Goal: Contribute content: Add original content to the website for others to see

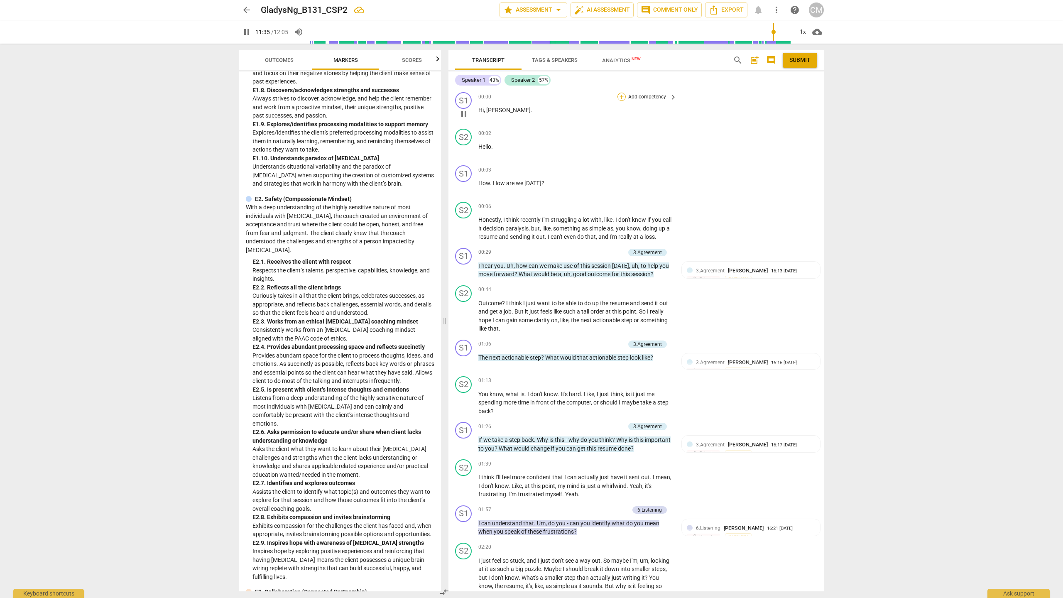
click at [526, 96] on div "+" at bounding box center [621, 97] width 8 height 8
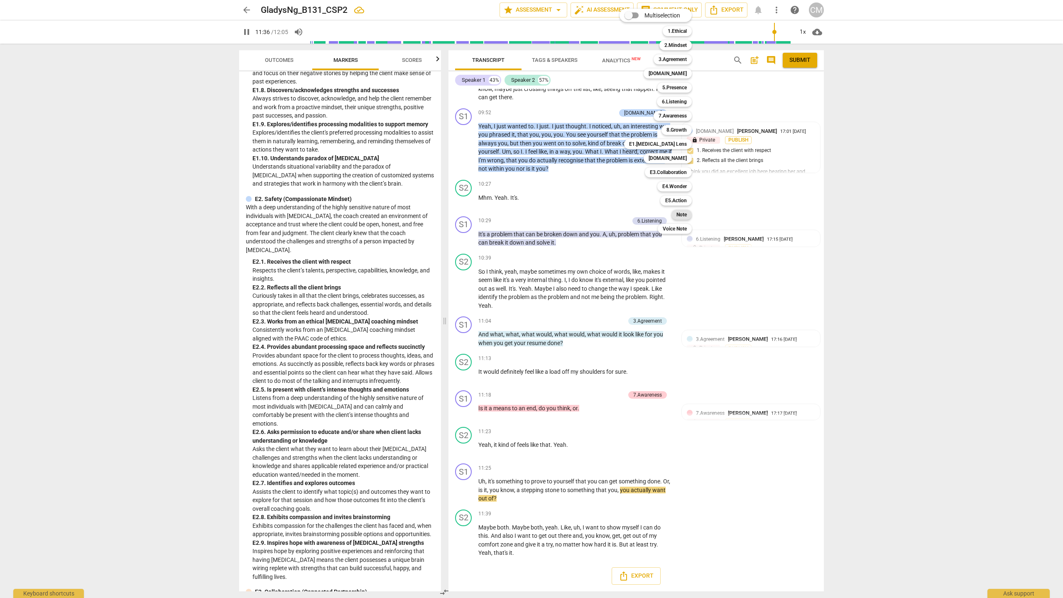
click at [526, 215] on b "Note" at bounding box center [681, 215] width 10 height 10
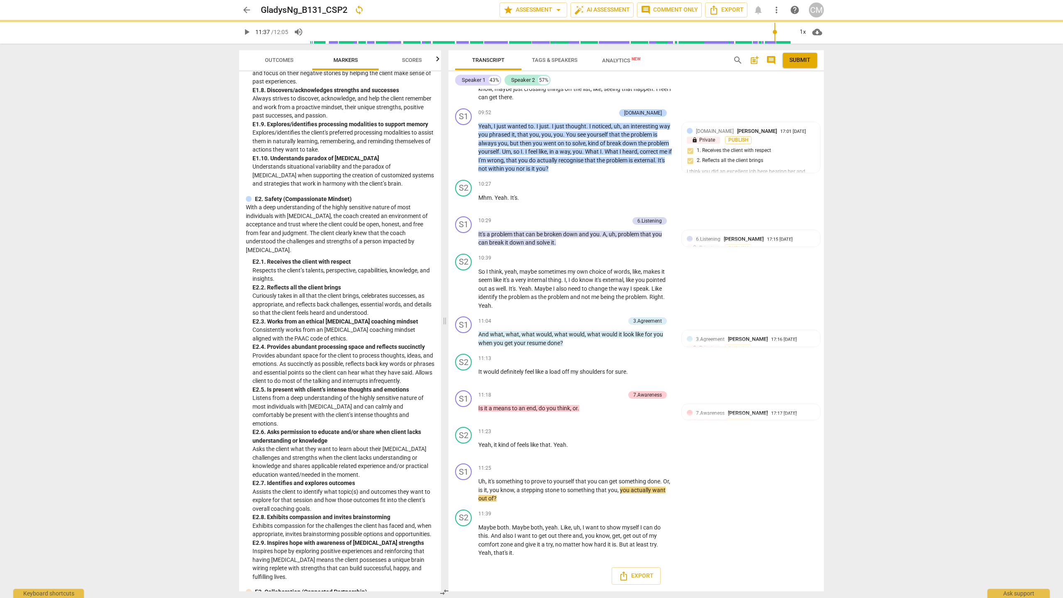
type input "697"
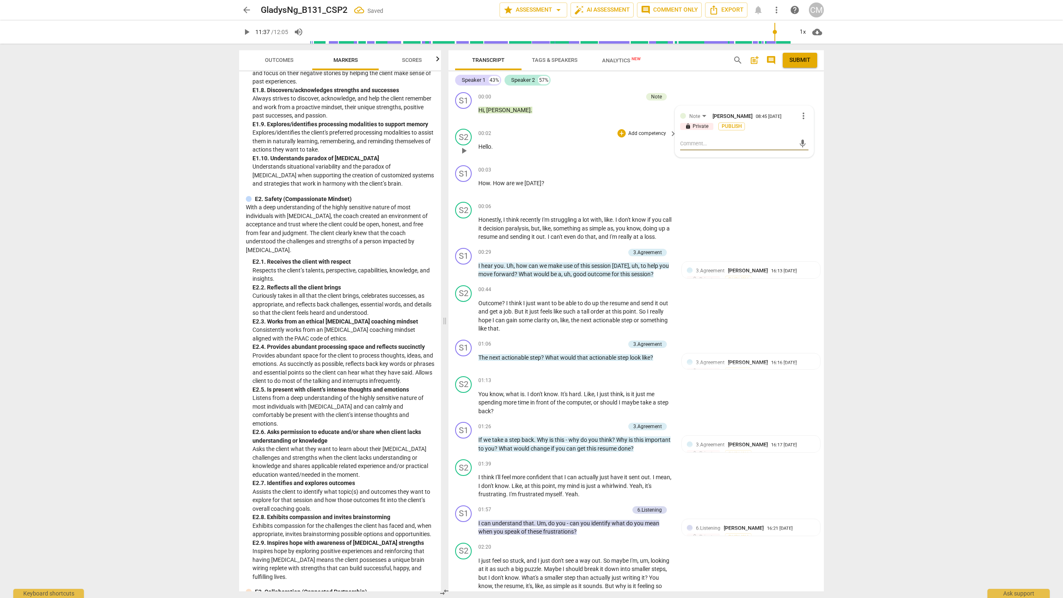
type textarea "Y"
type textarea "Yo"
type textarea "You"
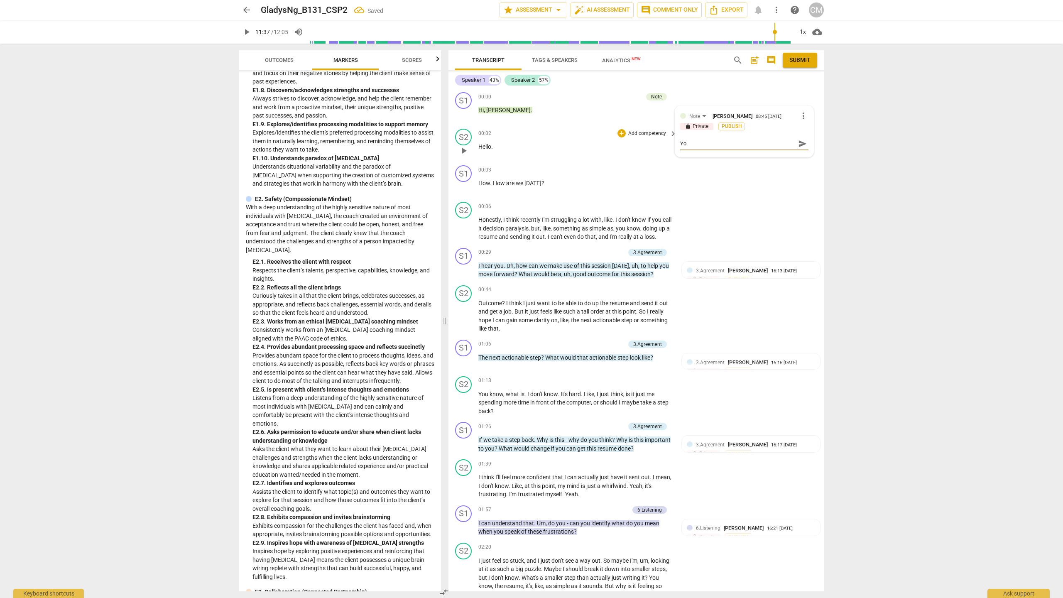
type textarea "You"
type textarea "You w"
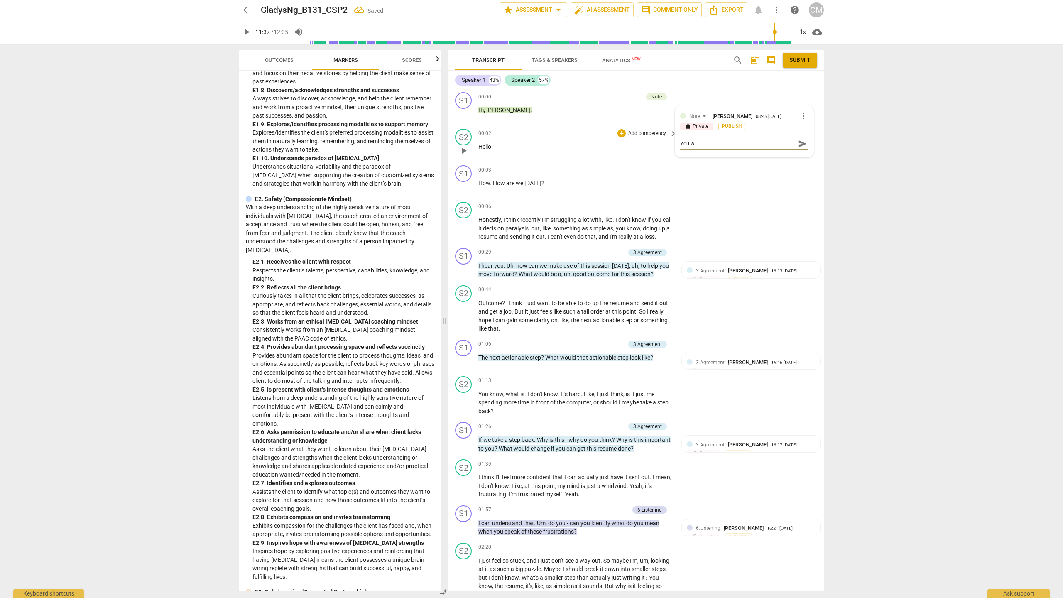
type textarea "You wr"
type textarea "You wre"
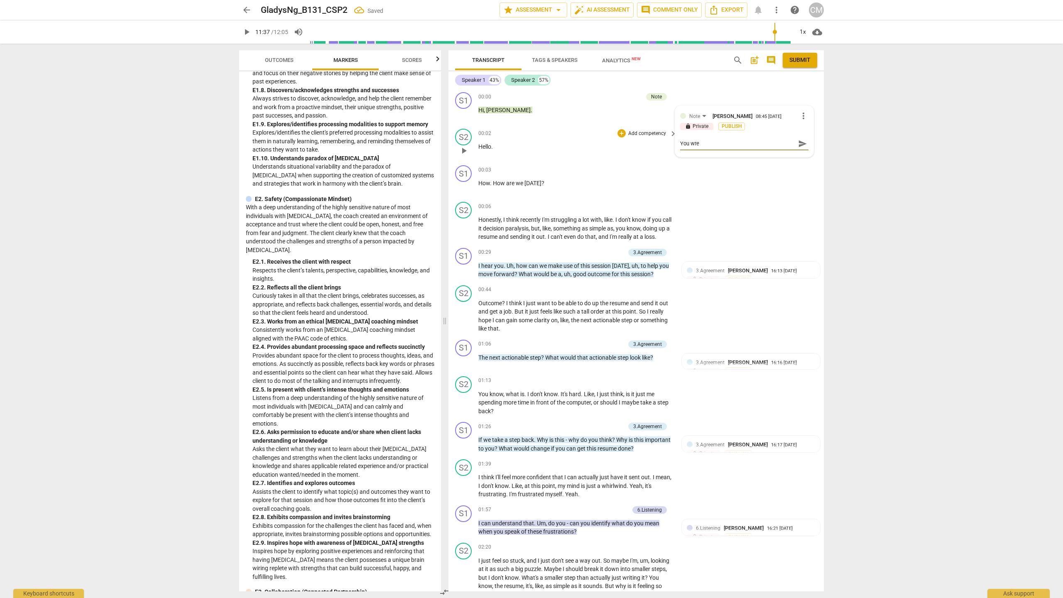
type textarea "You wre"
type textarea "You wre r"
type textarea "You wre ri"
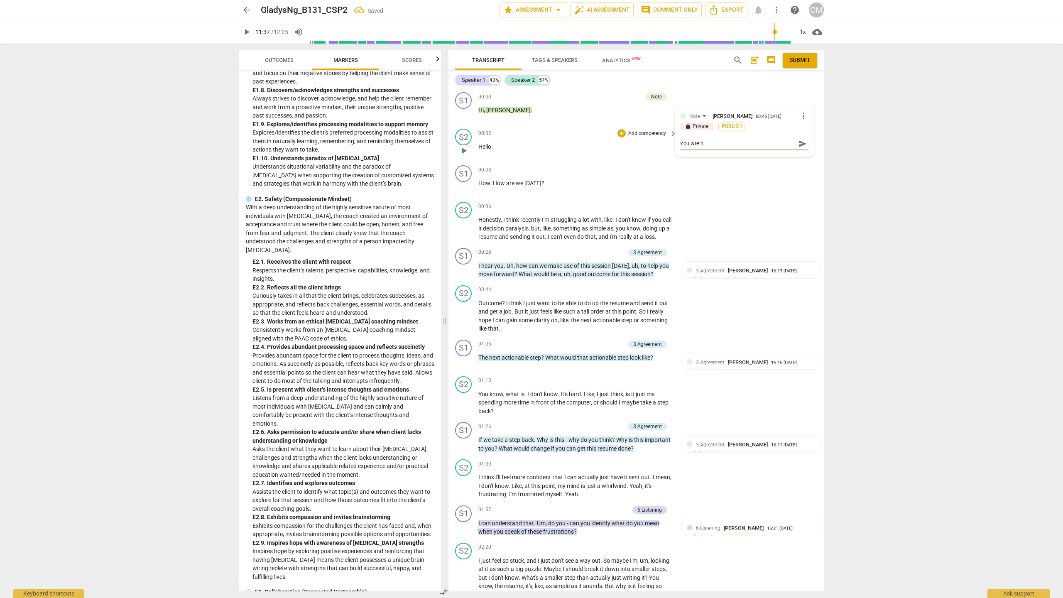
type textarea "You wre rig"
type textarea "You wre righ"
type textarea "You wre right"
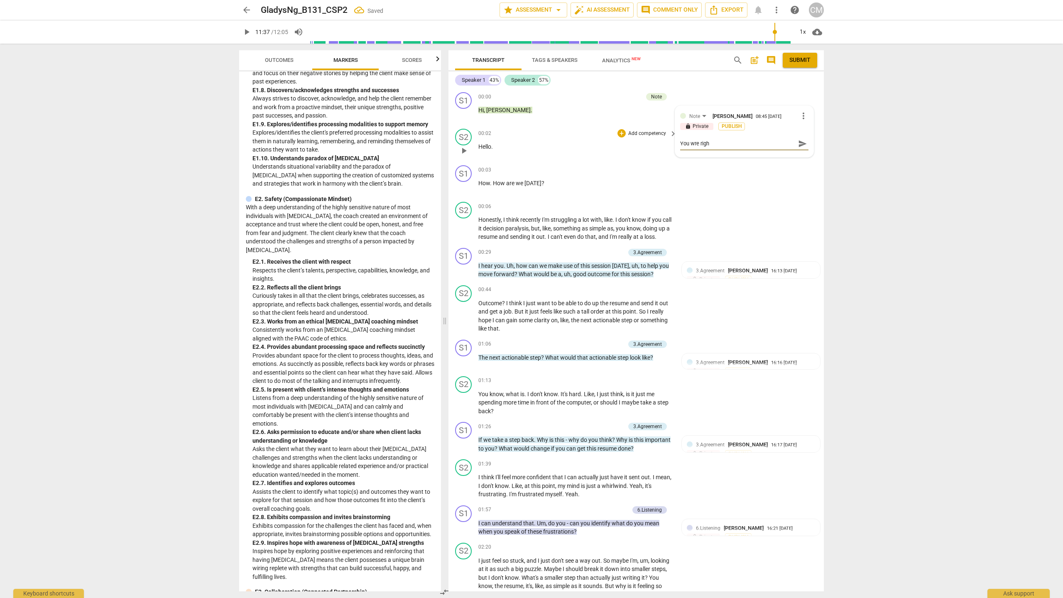
type textarea "You wre right"
type textarea "You wre right i"
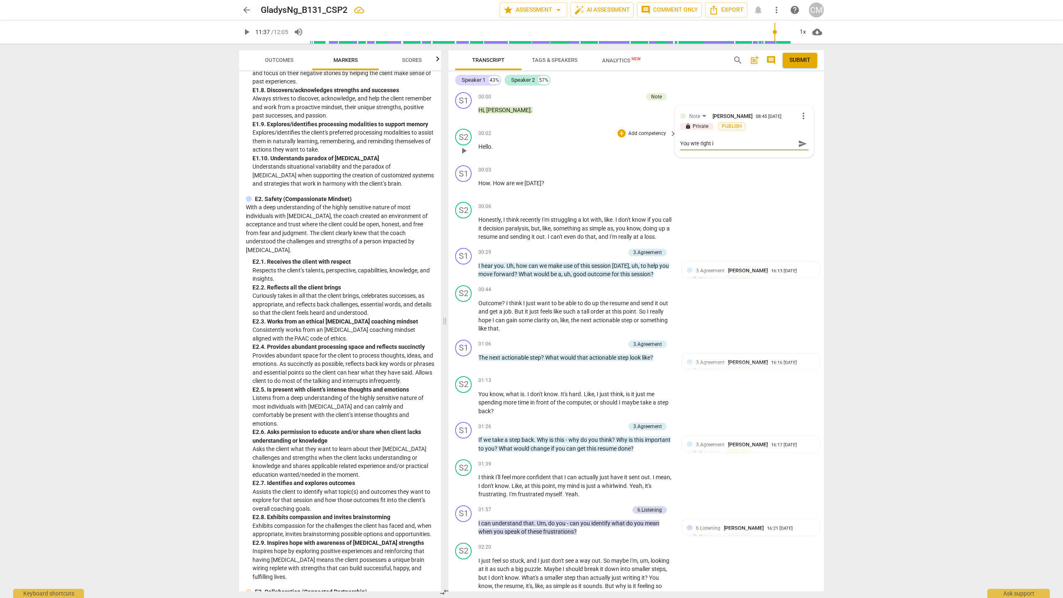
type textarea "You wre right in"
type textarea "You wre right in s"
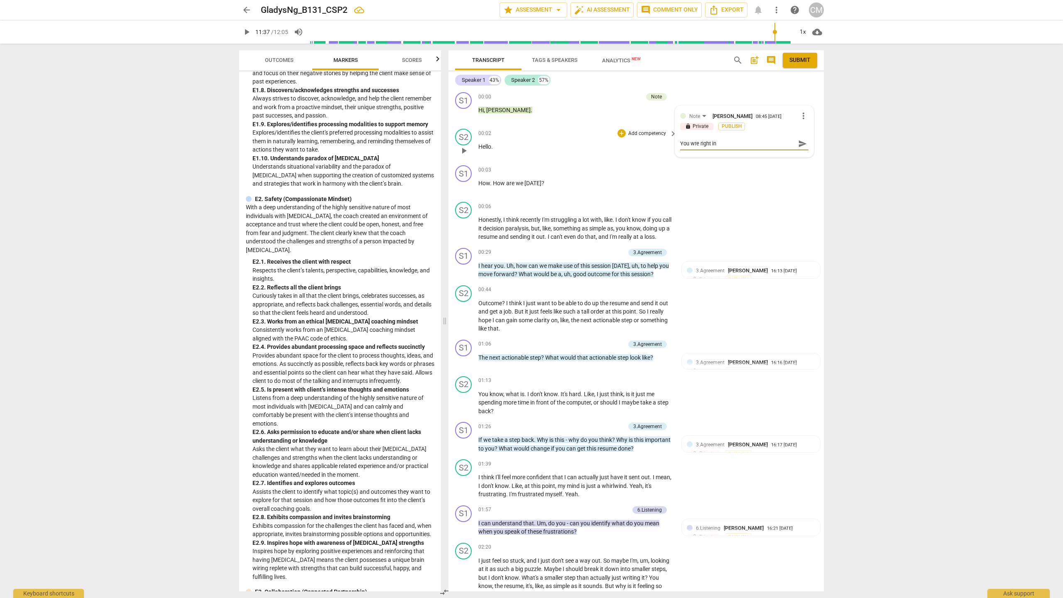
type textarea "You wre right in s"
type textarea "You wre right in sy"
type textarea "You wre right in syn"
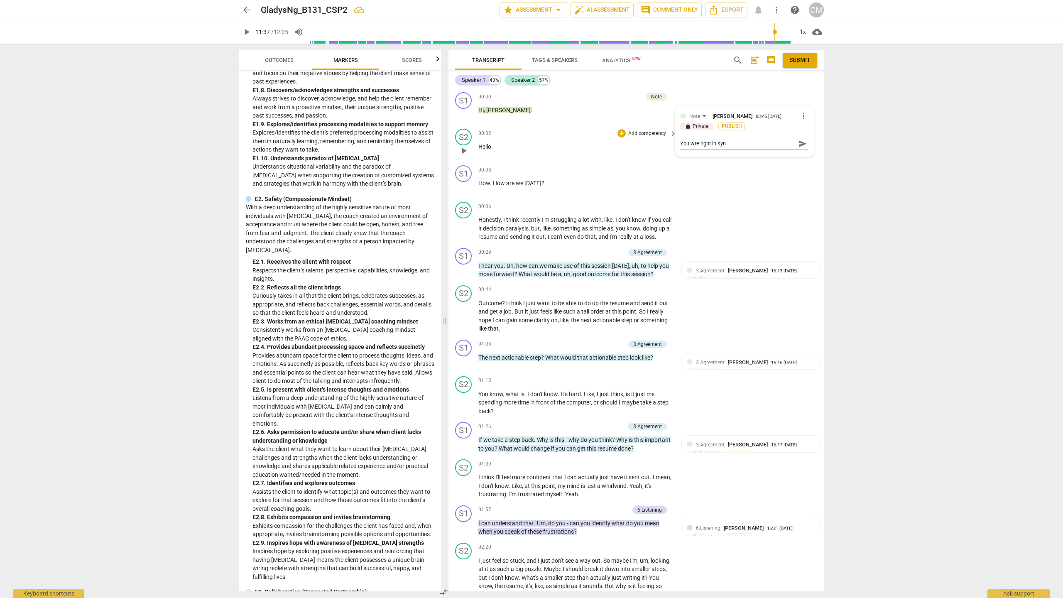
type textarea "You wre right in sync"
type textarea "You wre right in sync w"
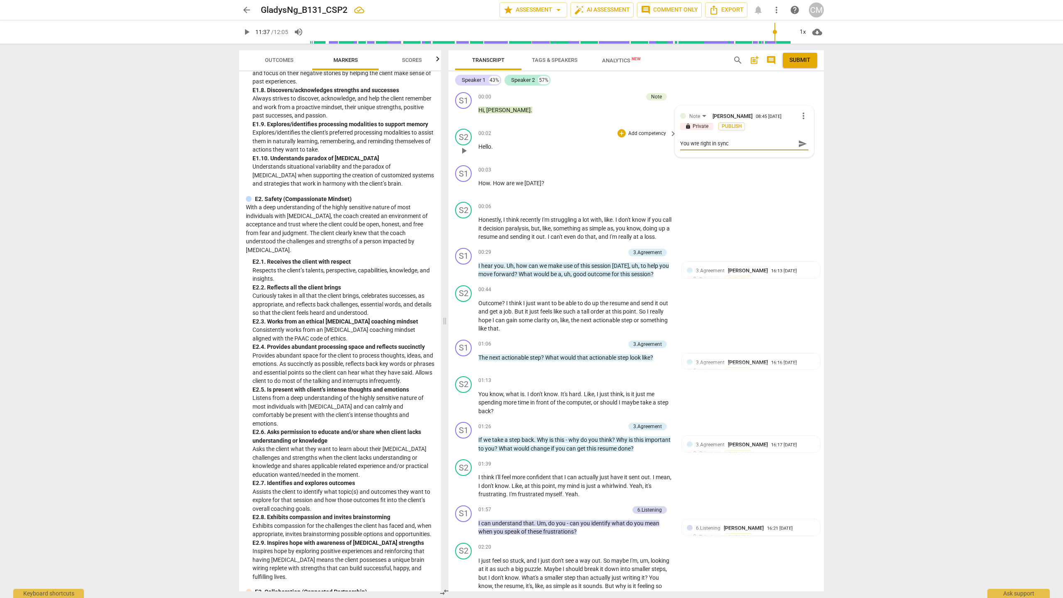
type textarea "You wre right in sync w"
type textarea "You wre right in sync wi"
type textarea "You wre right in sync wit"
type textarea "You wre right in sync with"
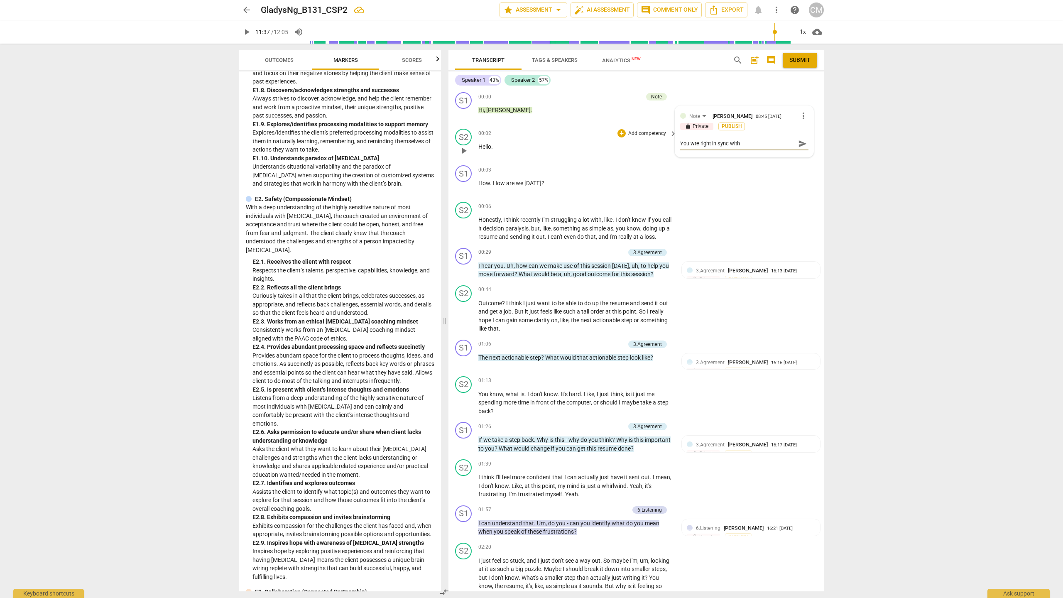
type textarea "You wre right in sync with"
type textarea "You wre right in sync with t"
type textarea "You wre right in sync with th"
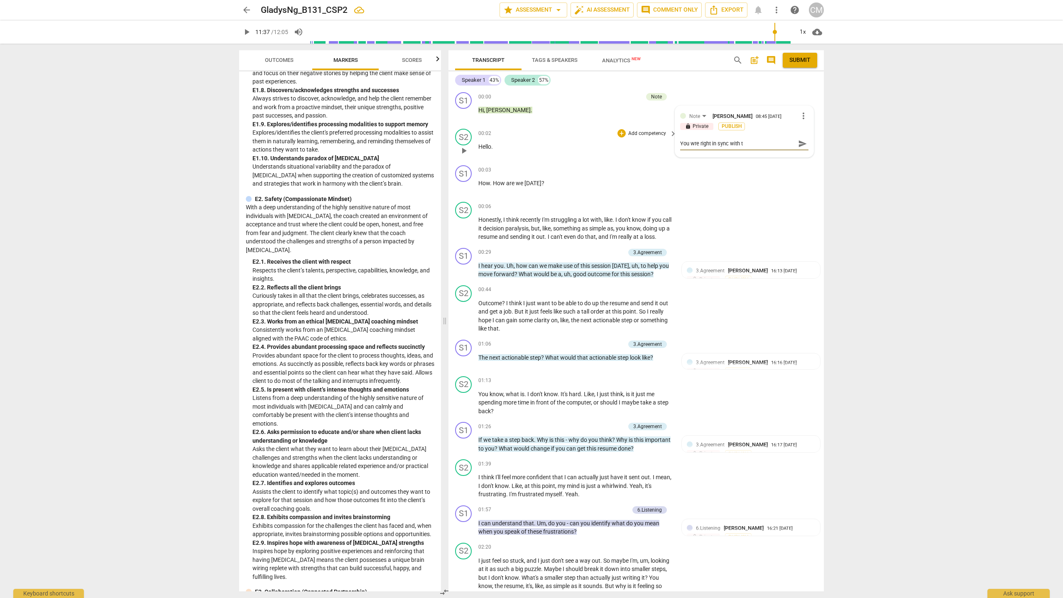
type textarea "You wre right in sync with th"
type textarea "You wre right in sync with the"
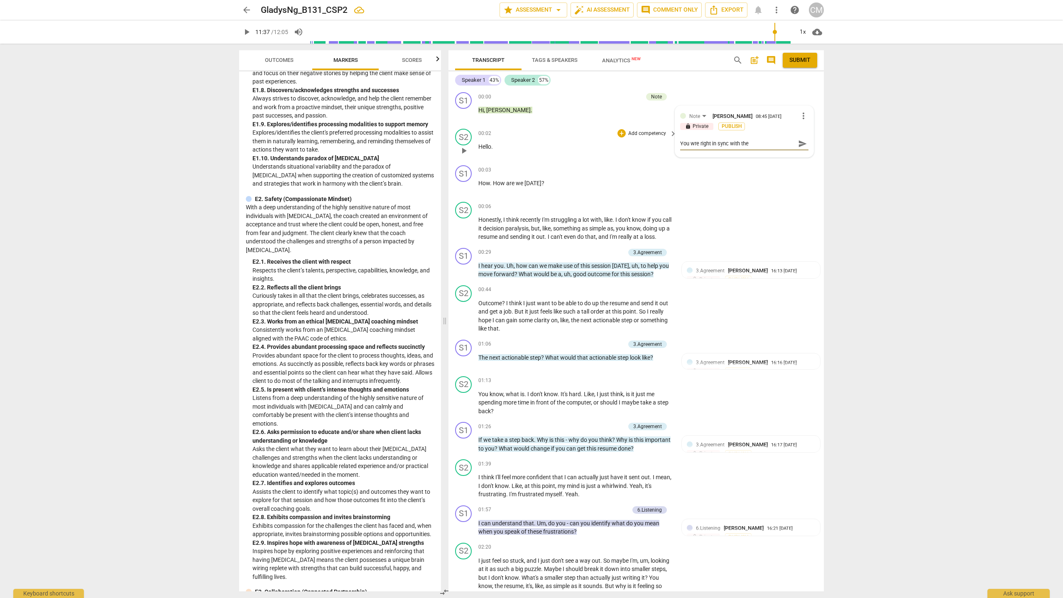
type textarea "You wre right in sync with the l"
type textarea "You wre right in sync with the"
type textarea "You wre right in sync with the c"
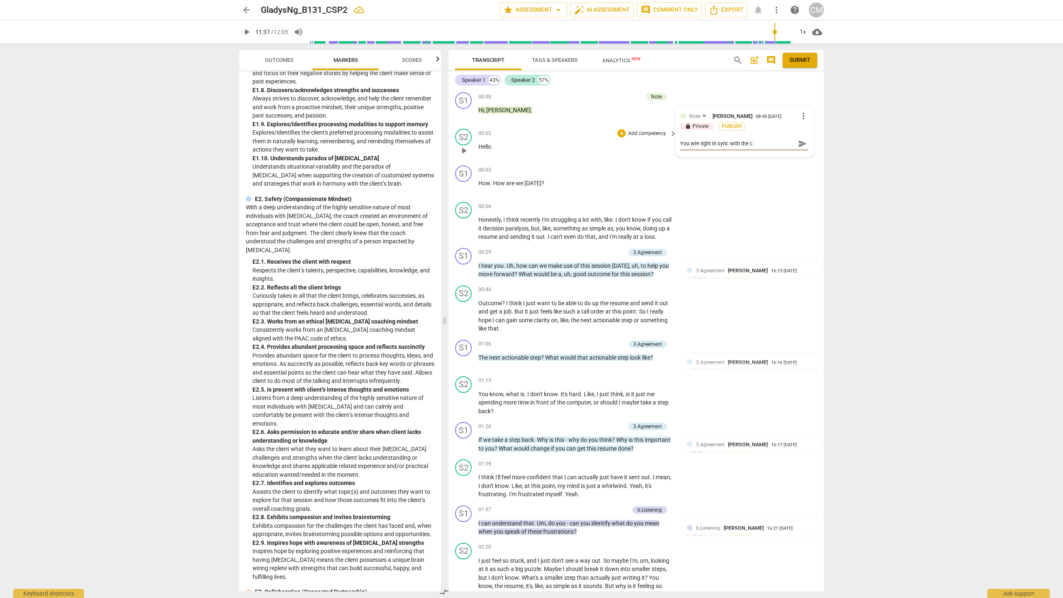
type textarea "You wre right in sync with the cl"
type textarea "You wre right in sync with the cli"
type textarea "You wre right in sync with the clie"
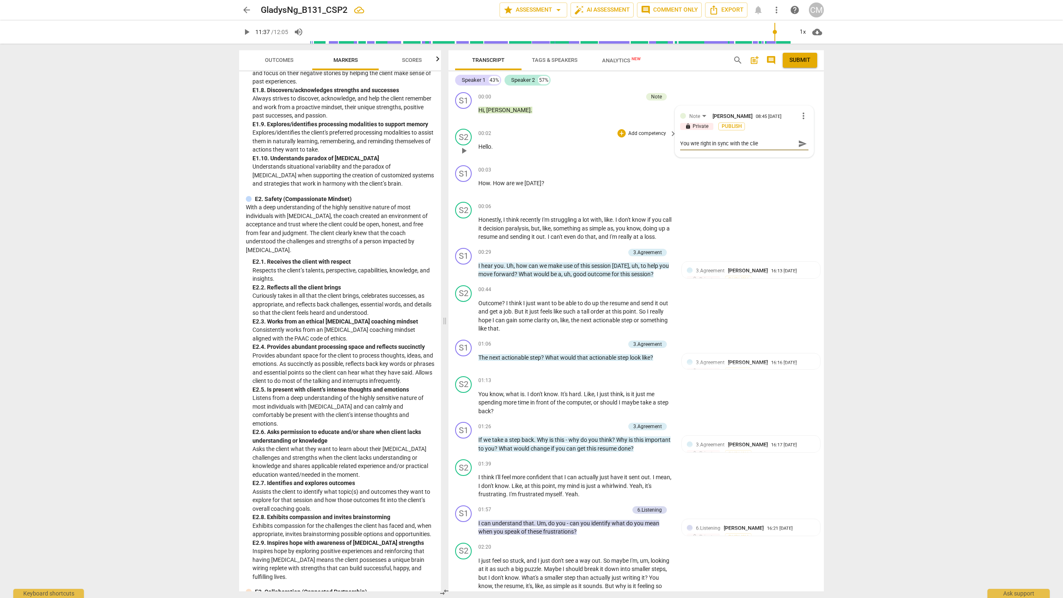
type textarea "You wre right in sync with the clien"
type textarea "You wre right in sync with the client"
type textarea "You wre right in sync with the client,"
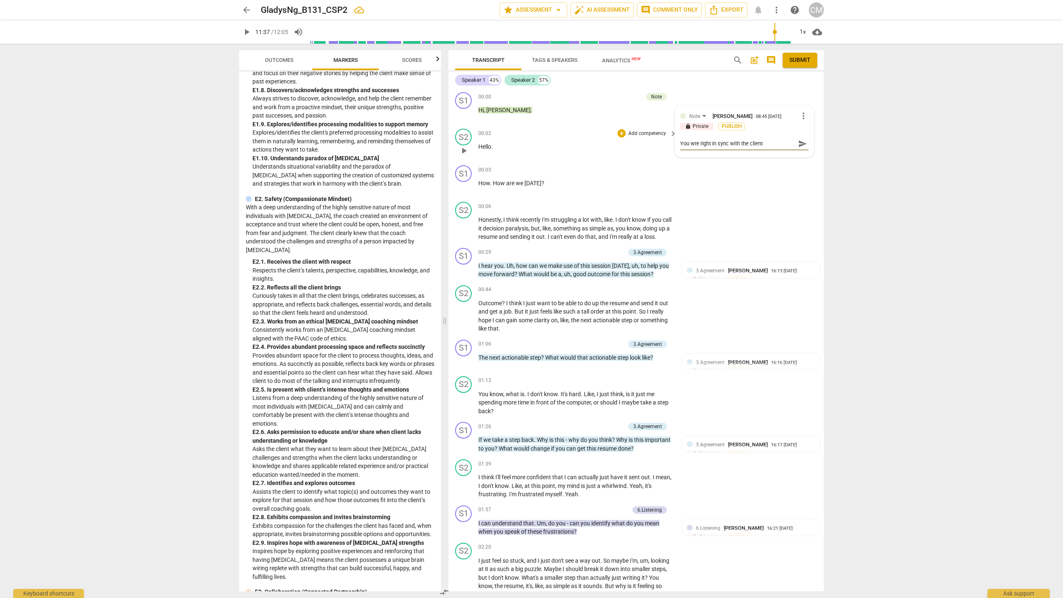
type textarea "You wre right in sync with the client,"
type textarea "You wre right in sync with the client"
type textarea "You wre right in sync with the client,"
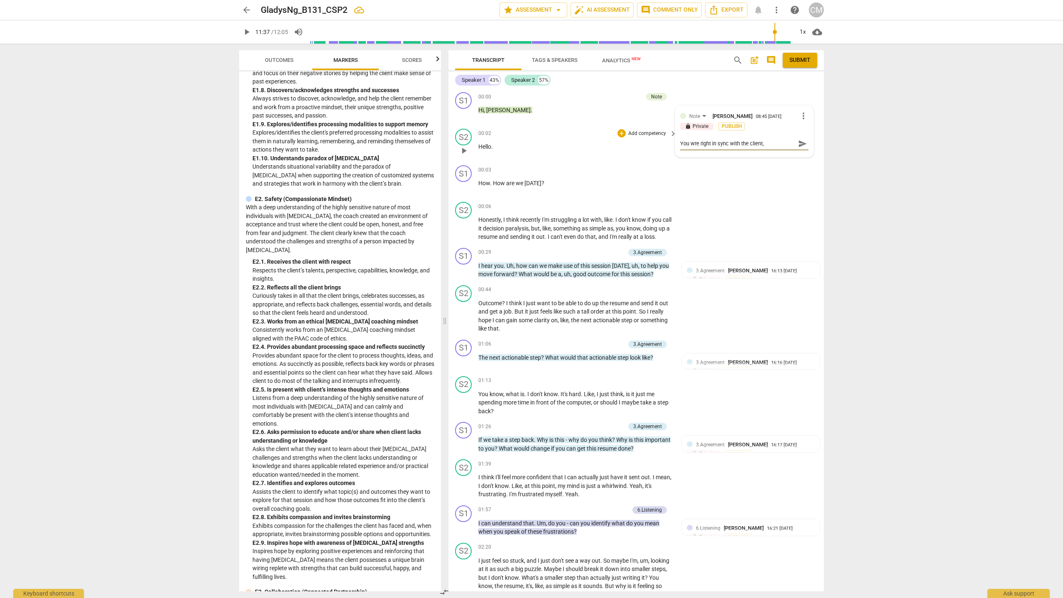
type textarea "You wre right in sync with the client,"
type textarea "You wre right in sync with the client, p"
type textarea "You wre right in sync with the client, pr"
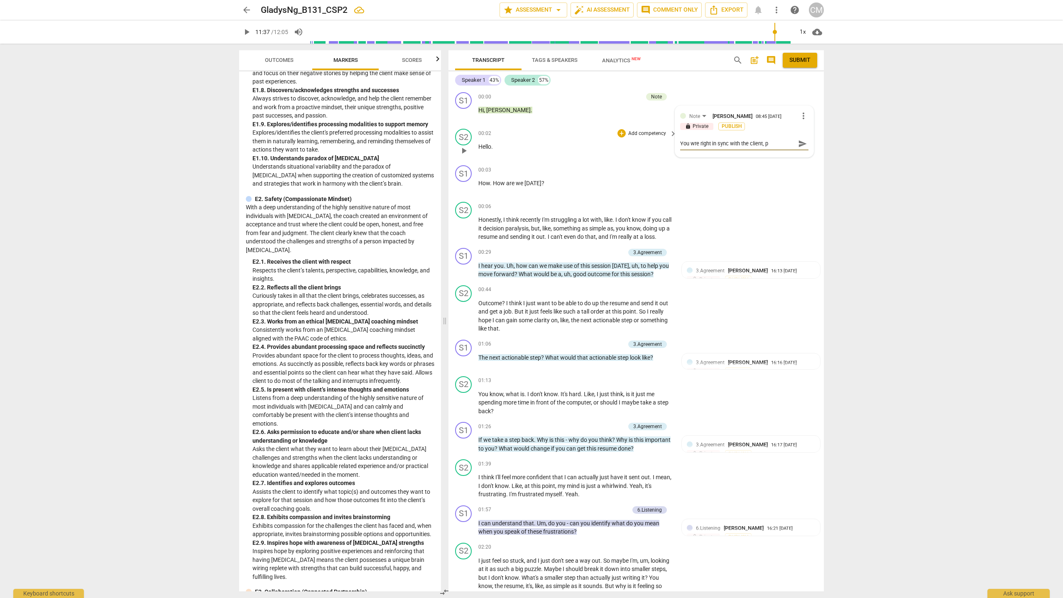
type textarea "You wre right in sync with the client, pr"
type textarea "You wre right in sync with the client, pre"
type textarea "You wre right in sync with the client, pres"
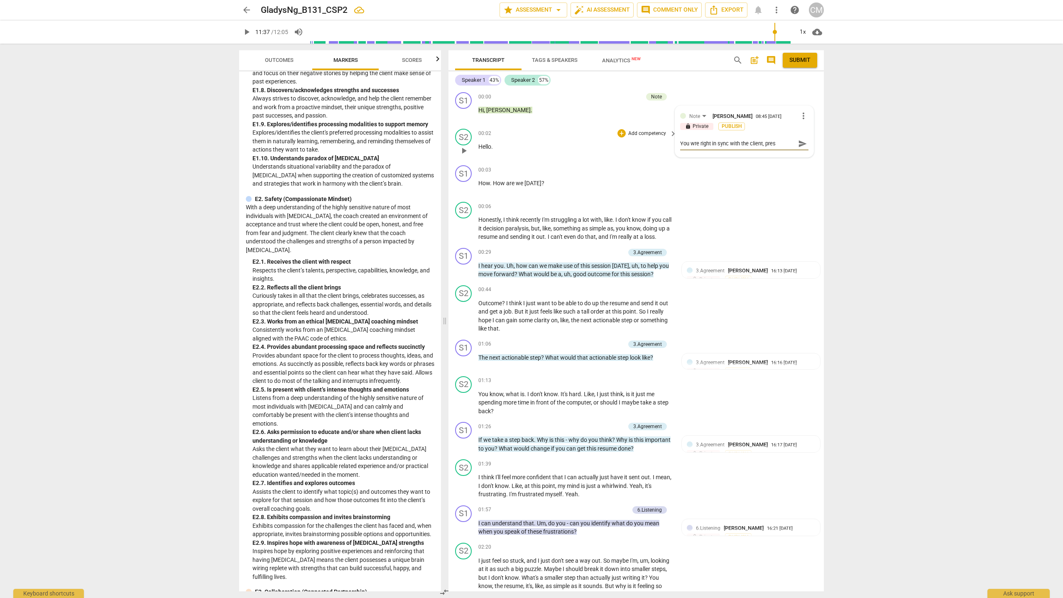
type textarea "You wre right in sync with the client, prese"
type textarea "You wre right in sync with the client, presen"
type textarea "You wre right in sync with the client, present"
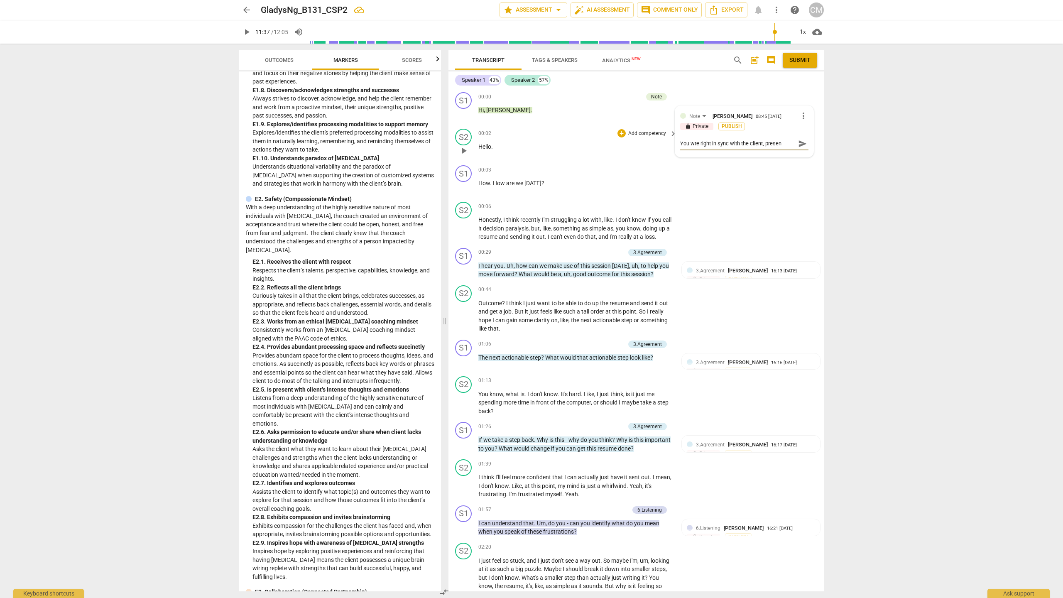
type textarea "You wre right in sync with the client, present"
type textarea "You wre right in sync with the client, present,"
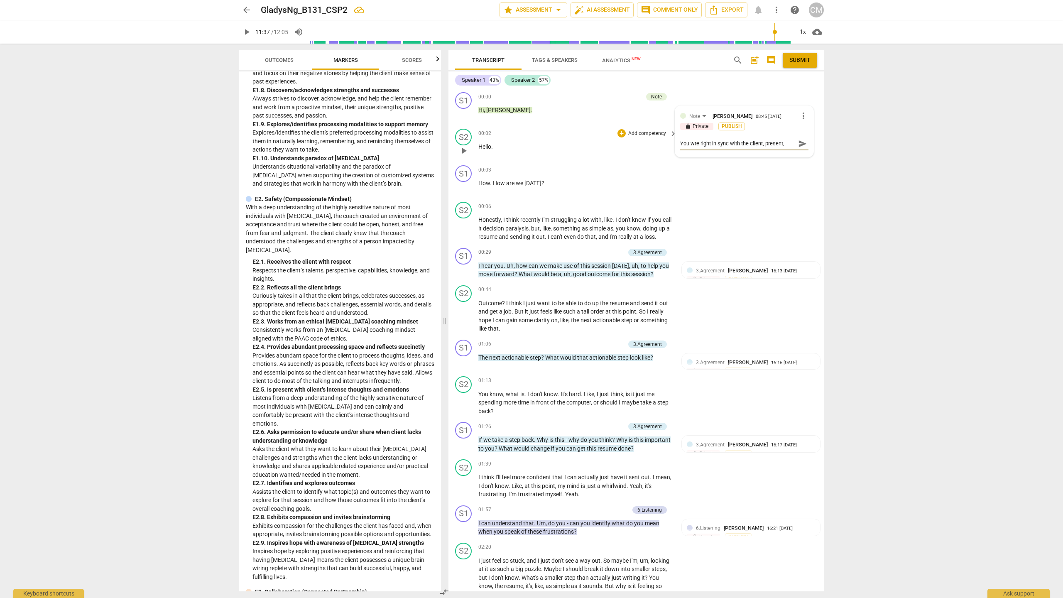
type textarea "You wre right in sync with the client, present, c"
type textarea "You wre right in sync with the client, present, co"
type textarea "You wre right in sync with the client, present, com"
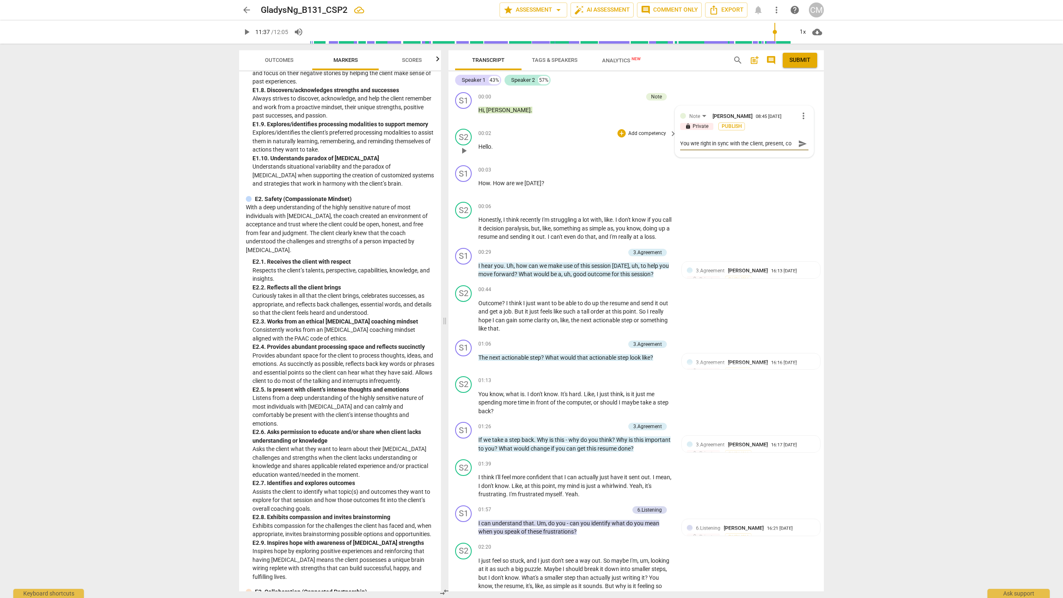
type textarea "You wre right in sync with the client, present, com"
type textarea "You wre right in sync with the client, present, como"
type textarea "You wre right in sync with the client, present, comon"
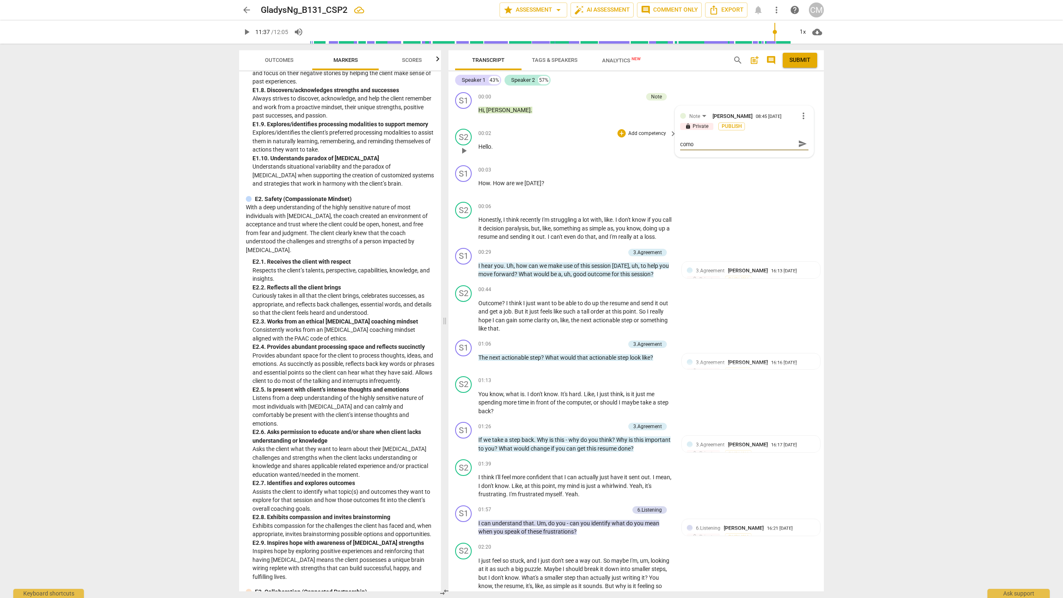
type textarea "You wre right in sync with the client, present, comon"
type textarea "You wre right in sync with the client, present, comong"
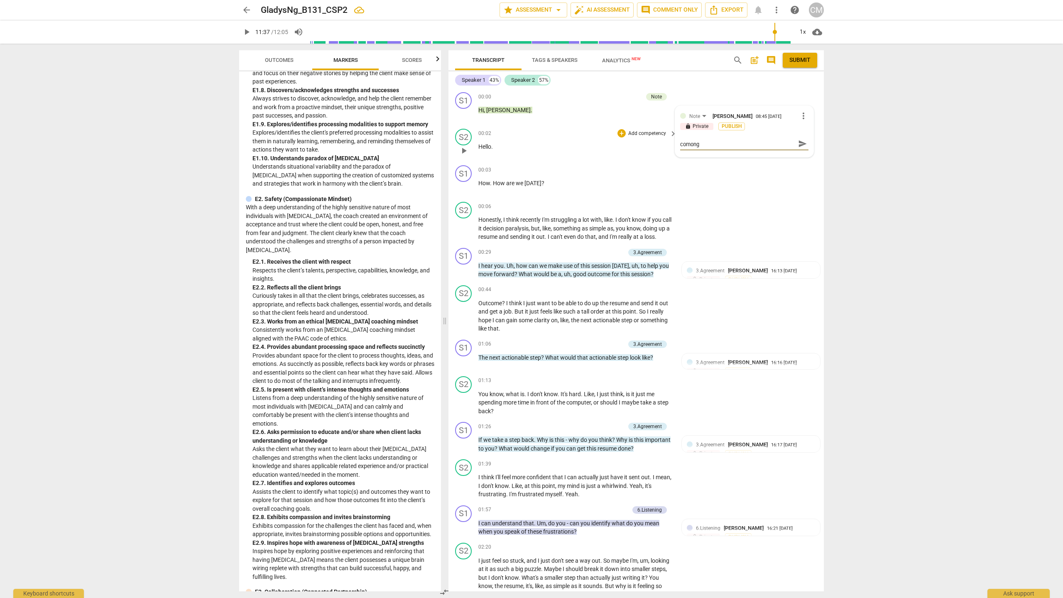
type textarea "You wre right in sync with the client, present, comong f"
type textarea "You wre right in sync with the client, present, comong fr"
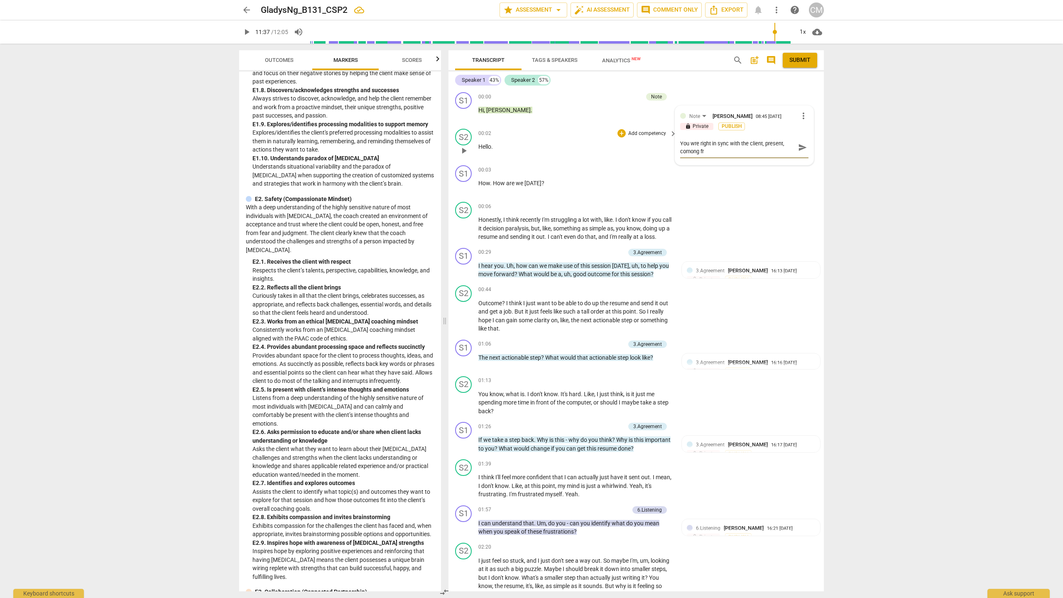
type textarea "You wre right in sync with the client, present, comong fro"
type textarea "You wre right in sync with the client, present, comong from"
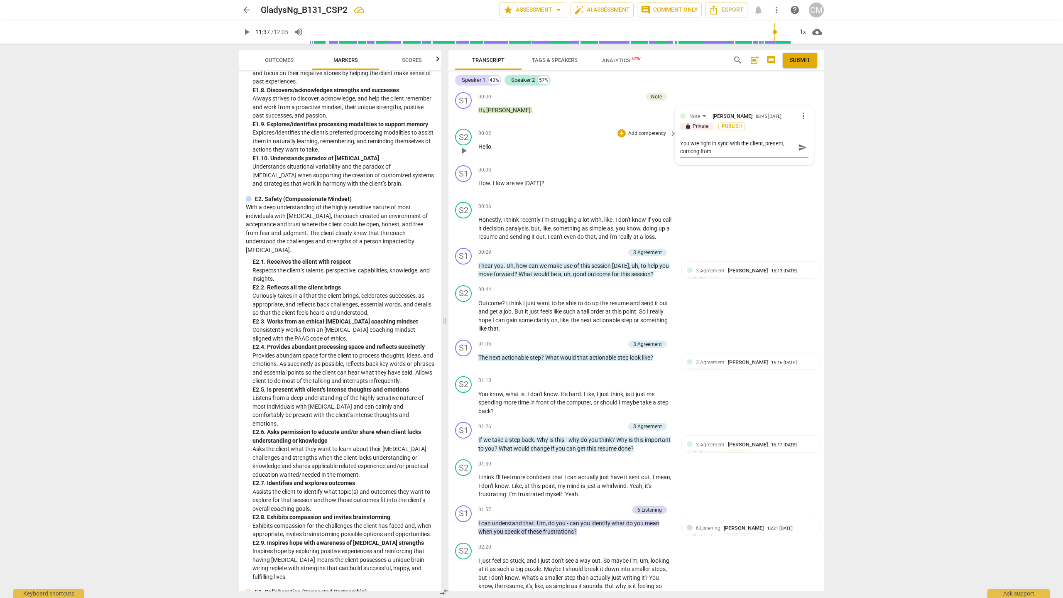
type textarea "You wre right in sync with the client, present, comong from"
type textarea "You wre right in sync with the client, present, comong fro"
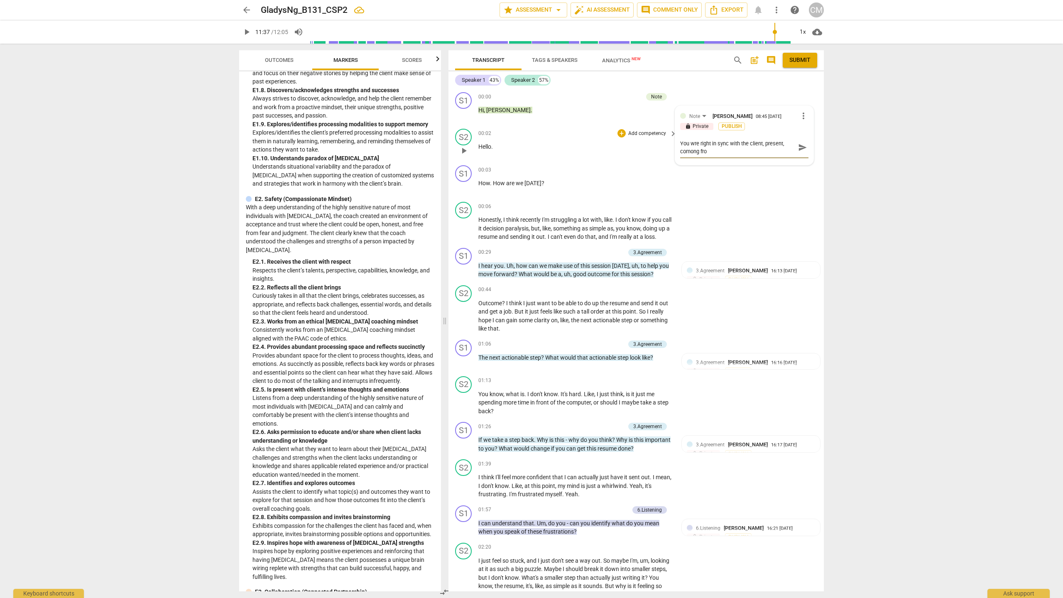
type textarea "You wre right in sync with the client, present, comong fr"
type textarea "You wre right in sync with the client, present, comong f"
type textarea "You wre right in sync with the client, present, comong"
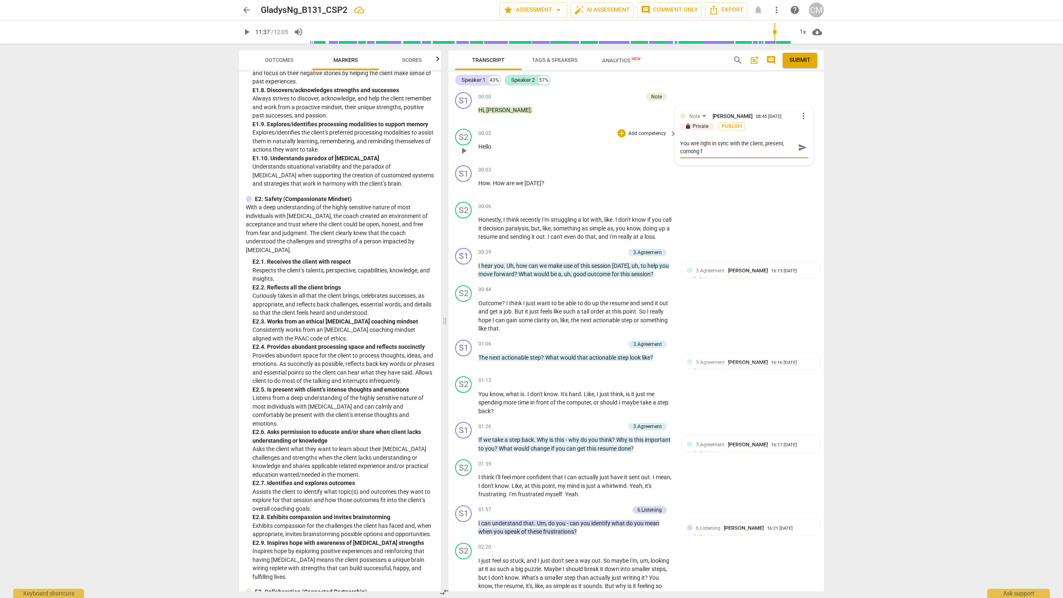
type textarea "You wre right in sync with the client, present, comong"
type textarea "You wre right in sync with the client, present, comon"
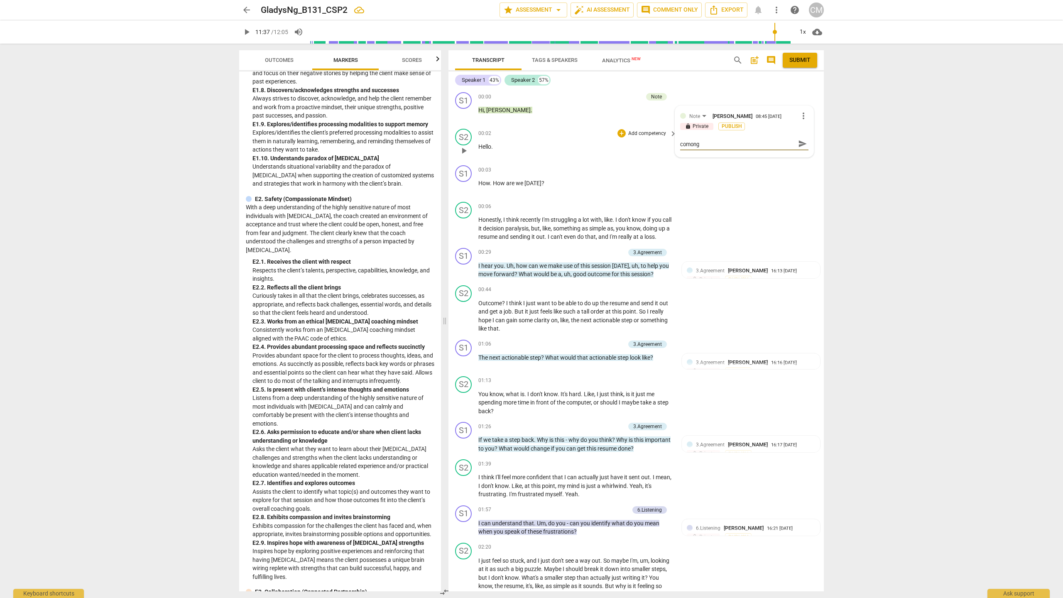
type textarea "You wre right in sync with the client, present, comon"
type textarea "You wre right in sync with the client, present, como"
type textarea "You wre right in sync with the client, present, com"
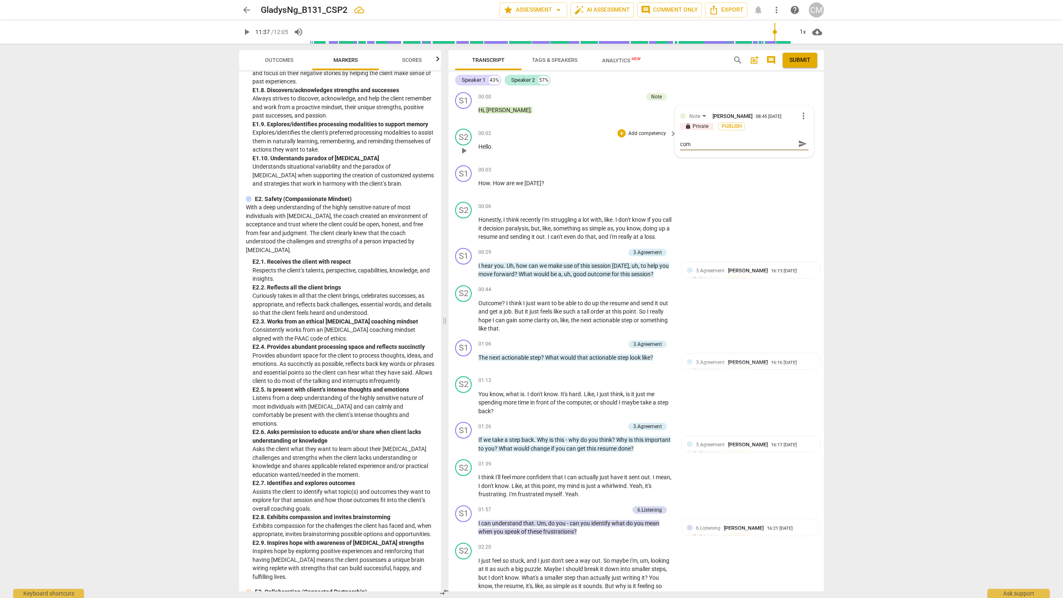
type textarea "You wre right in sync with the client, present, comi"
type textarea "You wre right in sync with the client, present, comin"
type textarea "You wre right in sync with the client, present, coming"
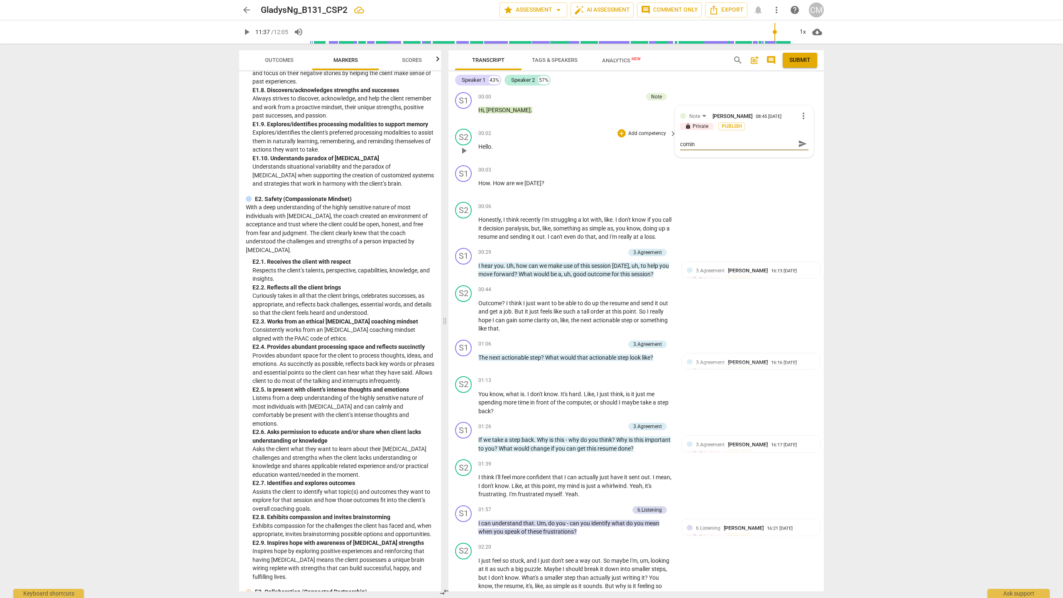
type textarea "You wre right in sync with the client, present, coming"
type textarea "You wre right in sync with the client, present, coming f"
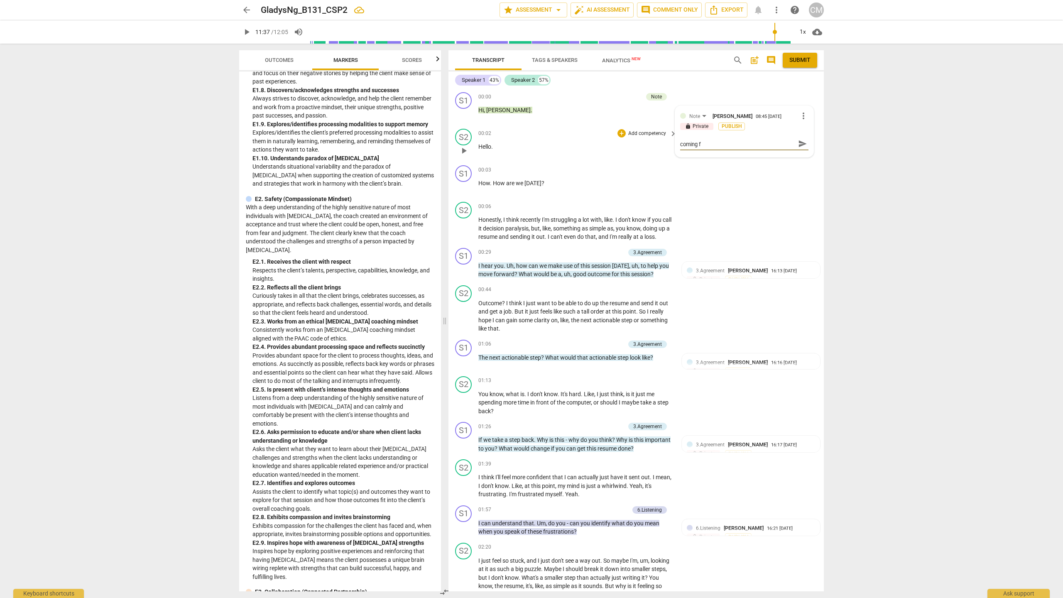
type textarea "You wre right in sync with the client, present, coming fr"
type textarea "You wre right in sync with the client, present, coming fro"
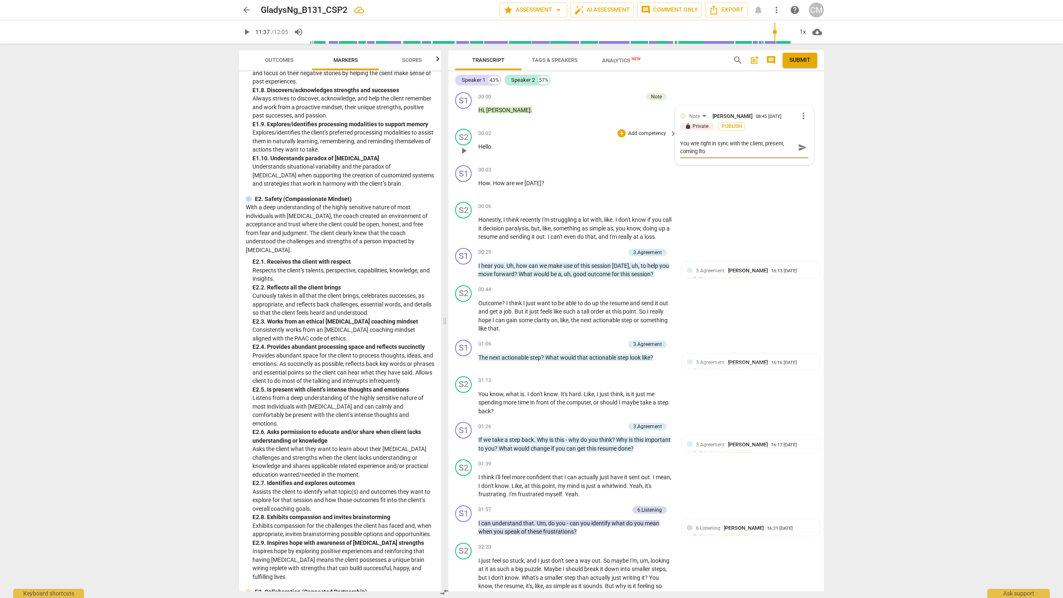
type textarea "You wre right in sync with the client, present, coming from"
type textarea "You wre right in sync with the client, present, coming from c"
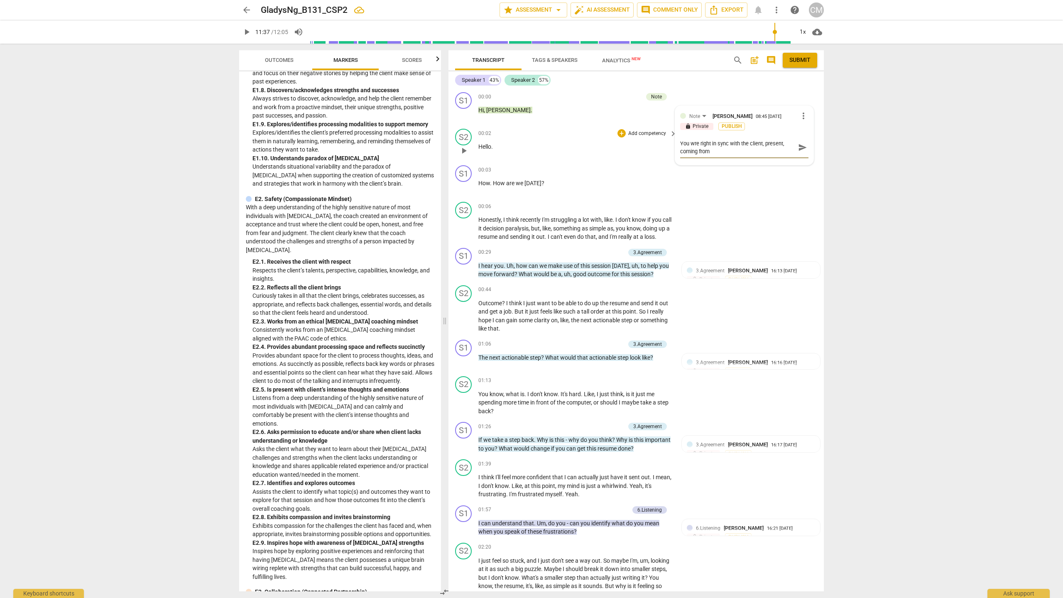
type textarea "You wre right in sync with the client, present, coming from c"
type textarea "You wre right in sync with the client, present, coming from cu"
type textarea "You wre right in sync with the client, present, coming from cur"
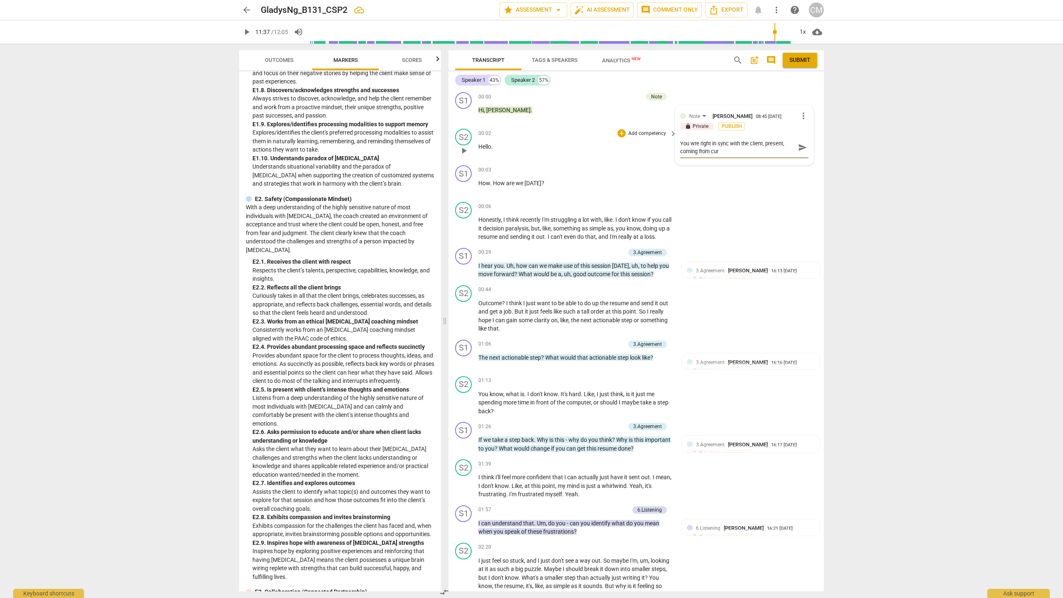
type textarea "You wre right in sync with the client, present, coming from curi"
type textarea "You wre right in sync with the client, present, coming from curio"
type textarea "You wre right in sync with the client, present, coming from curios"
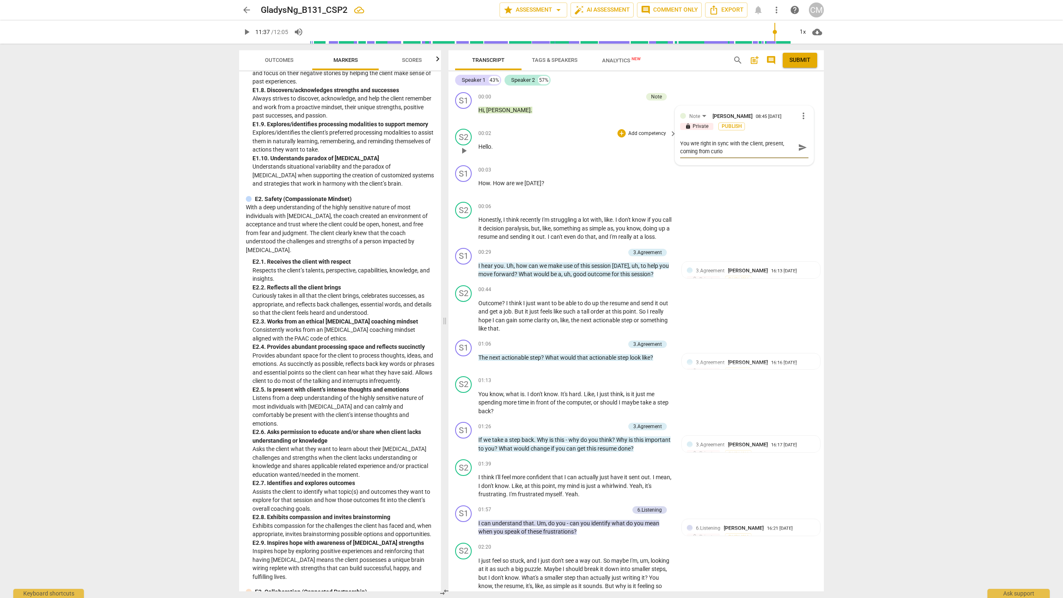
type textarea "You wre right in sync with the client, present, coming from curios"
type textarea "You wre right in sync with the client, present, coming from curiosi"
type textarea "You wre right in sync with the client, present, coming from curiosit"
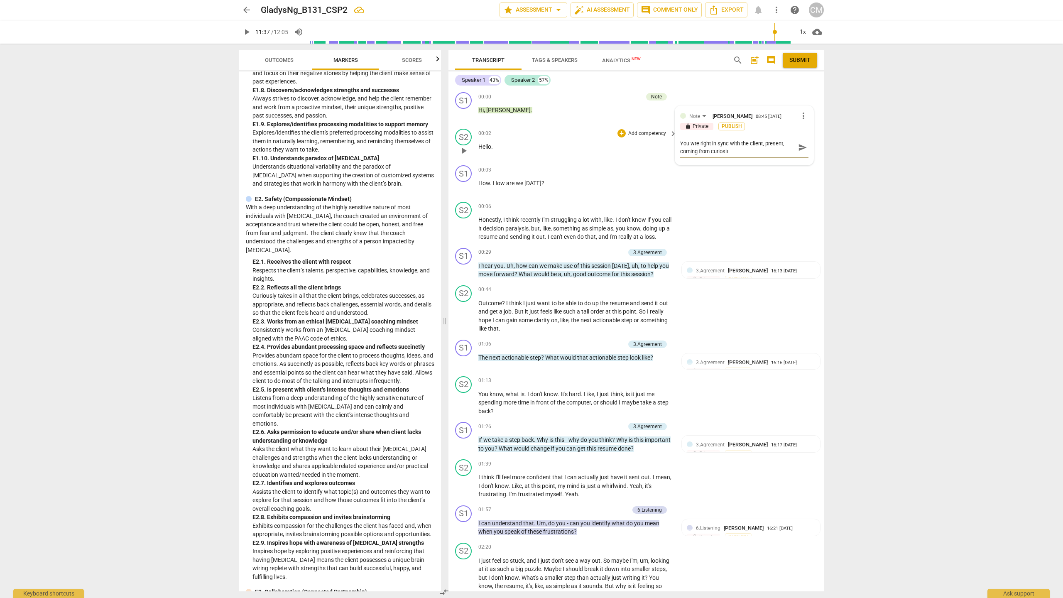
type textarea "You wre right in sync with the client, present, coming from curiosity"
type textarea "You wre right in sync with the client, present, coming from curiosity a"
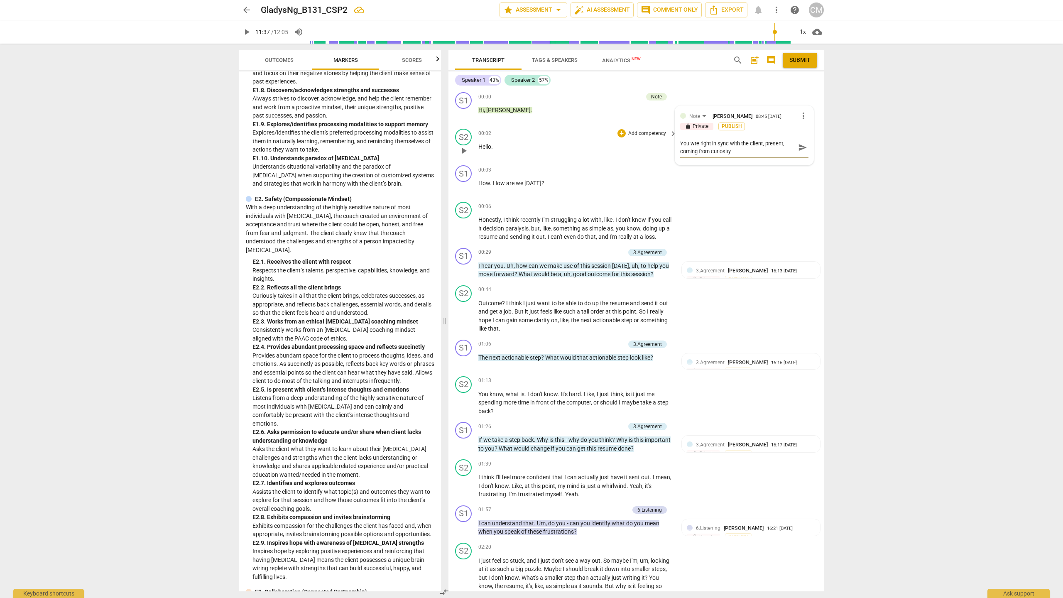
type textarea "You wre right in sync with the client, present, coming from curiosity a"
type textarea "You wre right in sync with the client, present, coming from curiosity an"
type textarea "You wre right in sync with the client, present, coming from curiosity and"
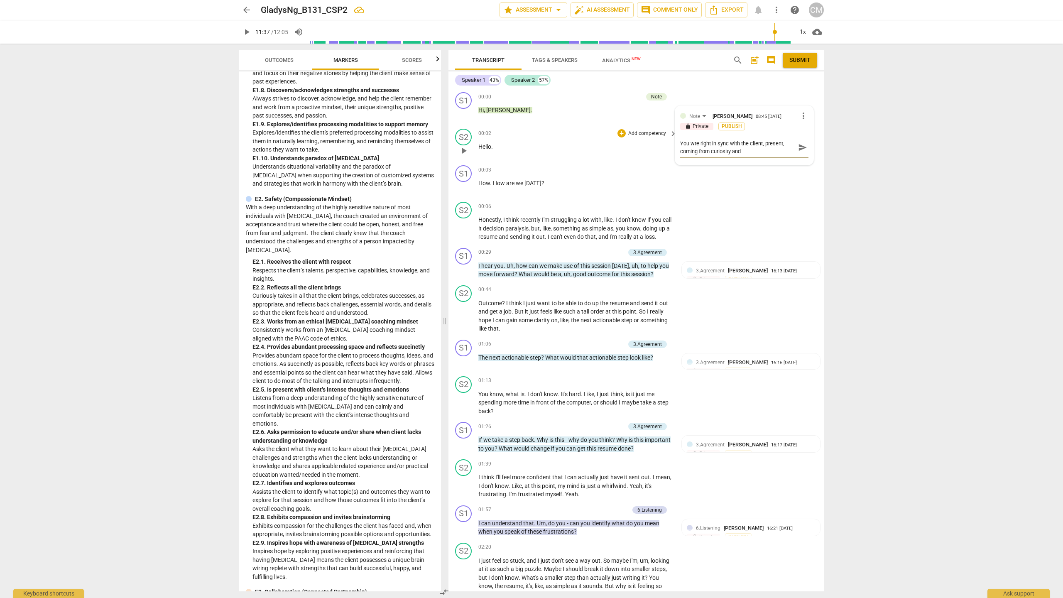
type textarea "You wre right in sync with the client, present, coming from curiosity and"
type textarea "You wre right in sync with the client, present, coming from curiosity and c"
type textarea "You wre right in sync with the client, present, coming from curiosity and cr"
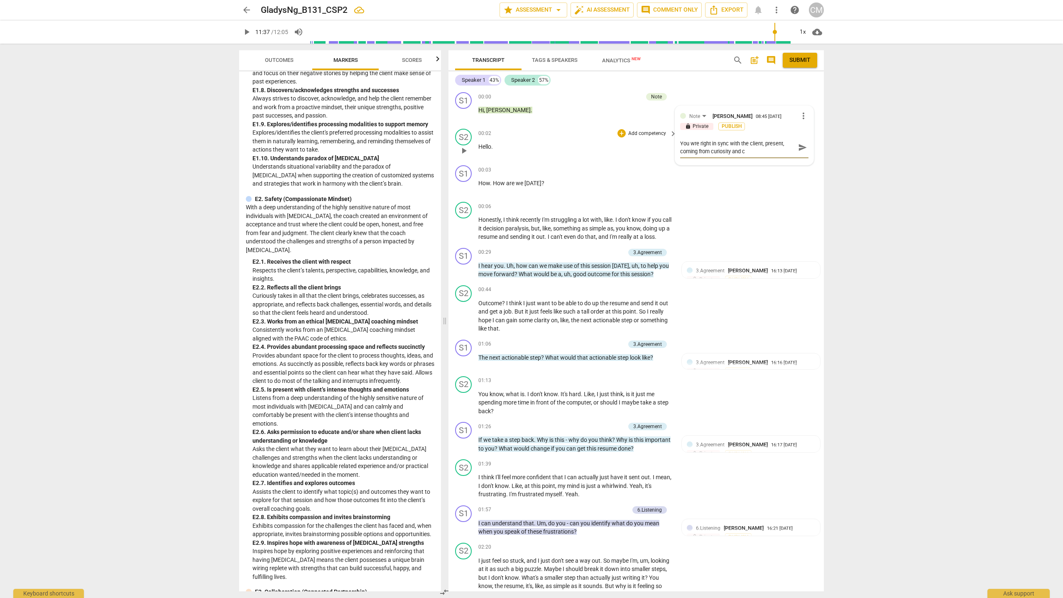
type textarea "You wre right in sync with the client, present, coming from curiosity and cr"
type textarea "You wre right in sync with the client, present, coming from curiosity and cre"
type textarea "You wre right in sync with the client, present, coming from curiosity and crea"
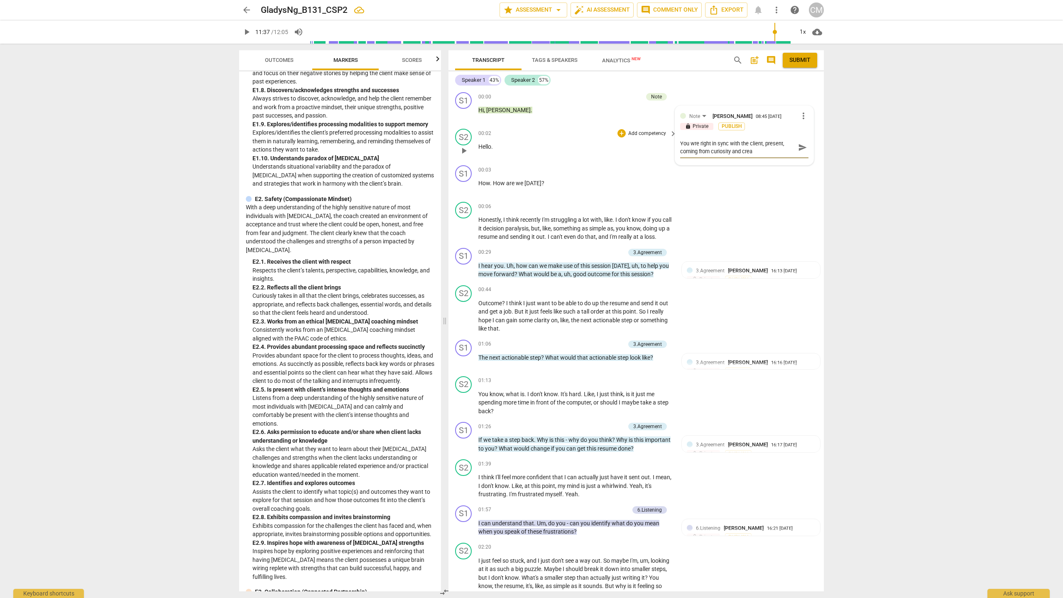
type textarea "You wre right in sync with the client, present, coming from curiosity and creat"
type textarea "You wre right in sync with the client, present, coming from curiosity and creati"
click at [526, 157] on textarea "You wre right in sync with the client, present, coming from curiosity and creat…" at bounding box center [737, 158] width 115 height 39
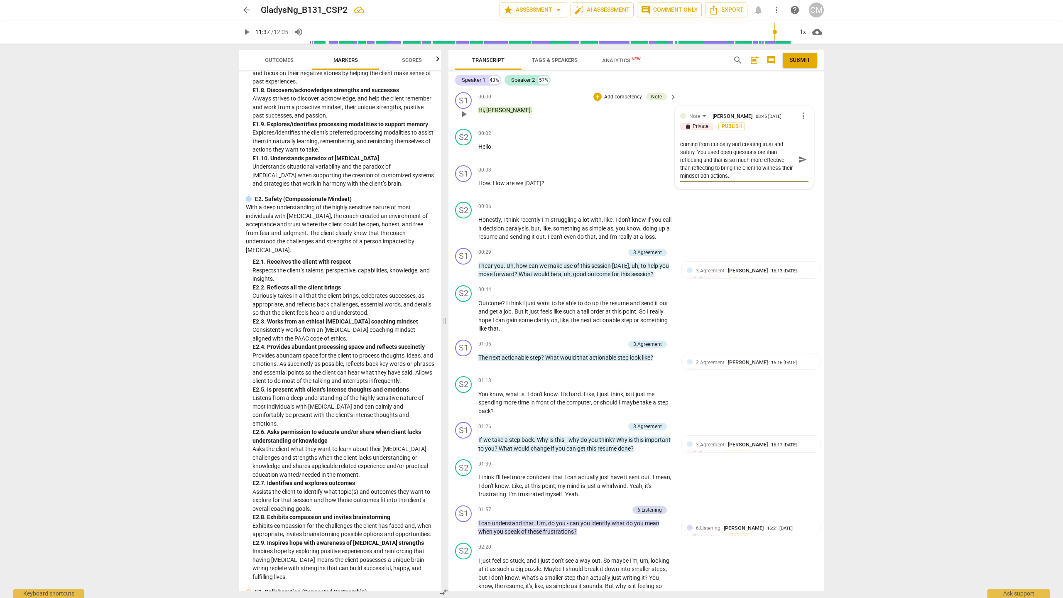
click at [526, 175] on textarea "You wre right in sync with the client, present, coming from curiosity and creat…" at bounding box center [737, 158] width 115 height 39
click at [526, 173] on textarea "You wre right in sync with the client, present, coming from curiosity and creat…" at bounding box center [737, 158] width 115 height 39
click at [526, 161] on div "You wre right in sync with the client, present, coming from curiosity and creat…" at bounding box center [751, 149] width 128 height 39
click at [526, 117] on span "more_vert" at bounding box center [803, 116] width 10 height 10
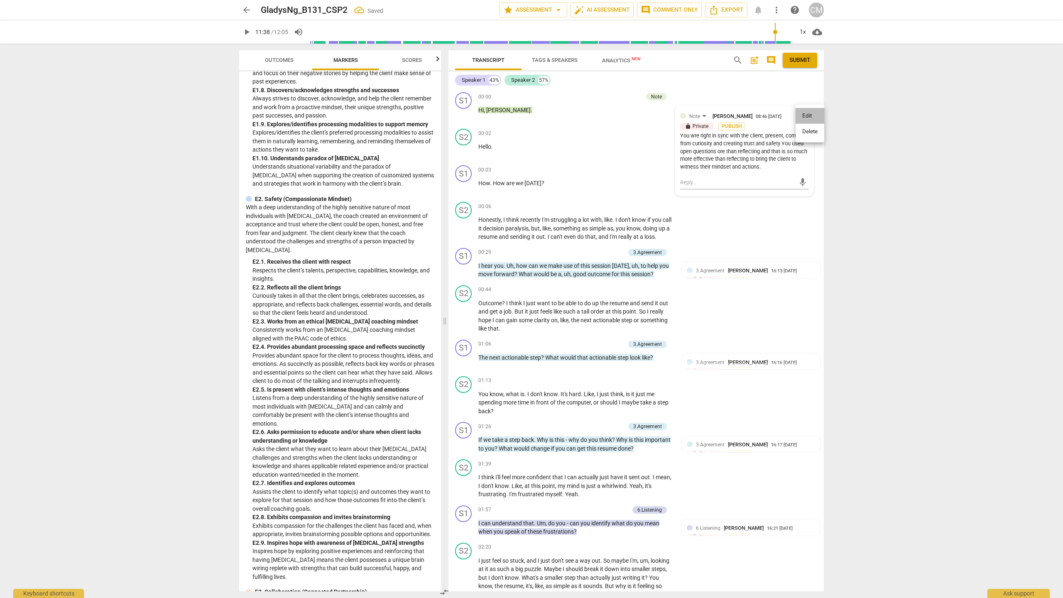
click at [526, 117] on li "Edit" at bounding box center [809, 116] width 29 height 16
click at [526, 176] on textarea "You wre right in sync with the client, present, coming from curiosity and creat…" at bounding box center [744, 158] width 128 height 39
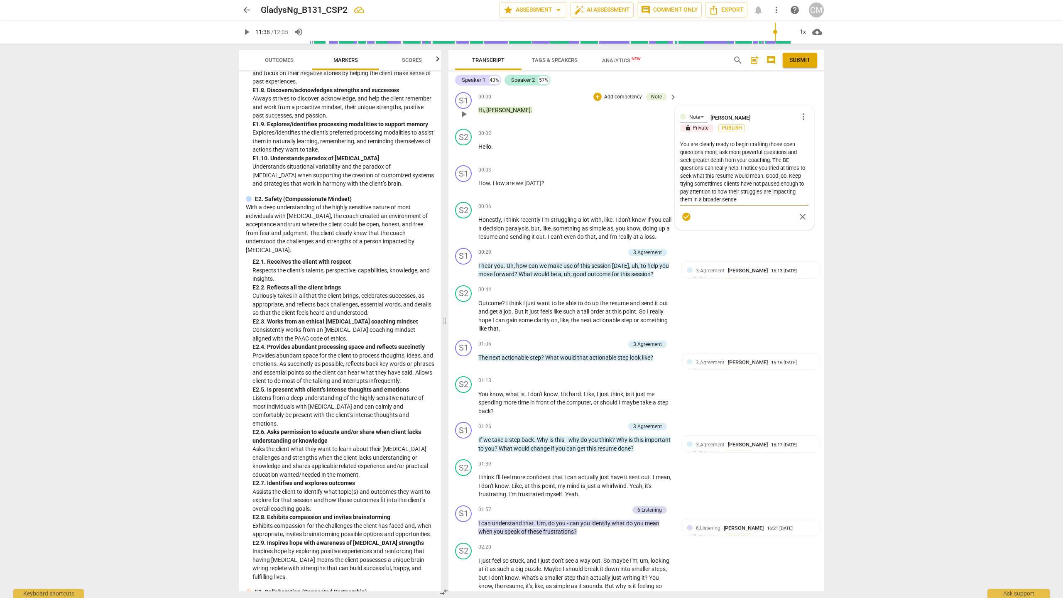
scroll to position [62, 0]
click at [526, 176] on textarea "You wre right in sync with the client, present, coming from curiosity and creat…" at bounding box center [744, 170] width 128 height 63
click at [526, 196] on textarea "You wre right in sync with the client, present, coming from curiosity and creat…" at bounding box center [744, 170] width 128 height 63
click at [526, 201] on textarea "You wre right in sync with the client, present, coming from curiosity and creat…" at bounding box center [744, 170] width 128 height 63
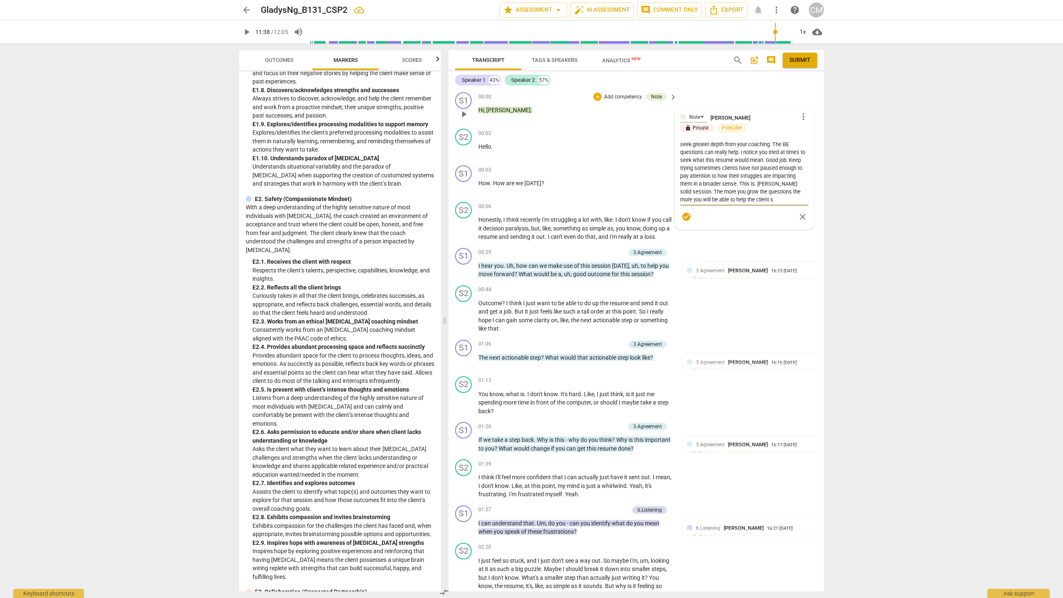
scroll to position [78, 0]
click at [526, 183] on textarea "You wre right in sync with the client, present, coming from curiosity and creat…" at bounding box center [744, 170] width 128 height 63
click at [526, 198] on textarea "You wre right in sync with the client, present, coming from curiosity and creat…" at bounding box center [744, 170] width 128 height 63
click at [526, 243] on div "S2 play_arrow pause 00:06 + Add competency keyboard_arrow_right Honestly , I th…" at bounding box center [635, 221] width 375 height 46
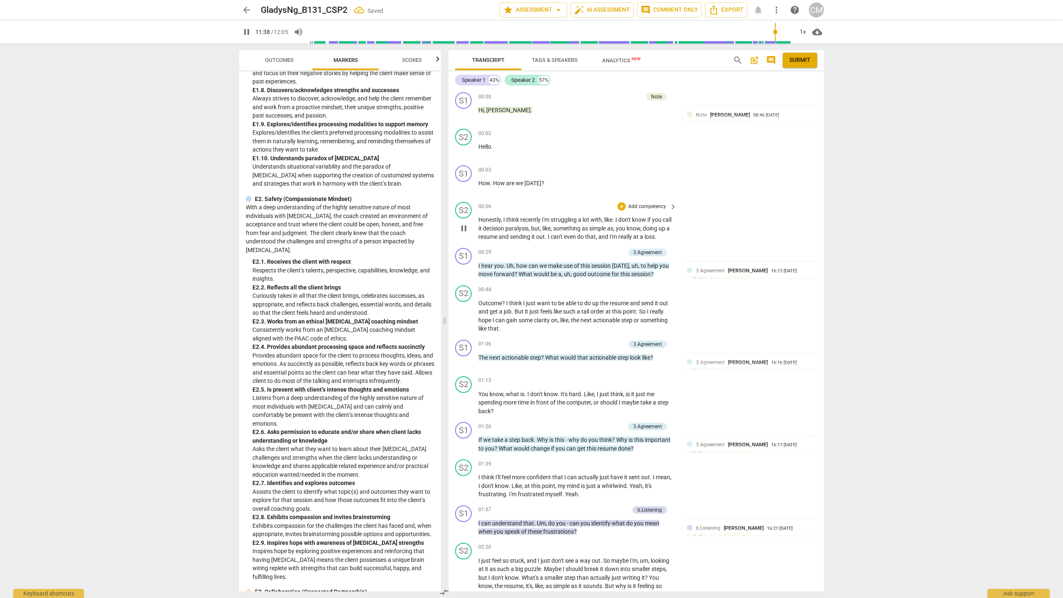
scroll to position [1654, 0]
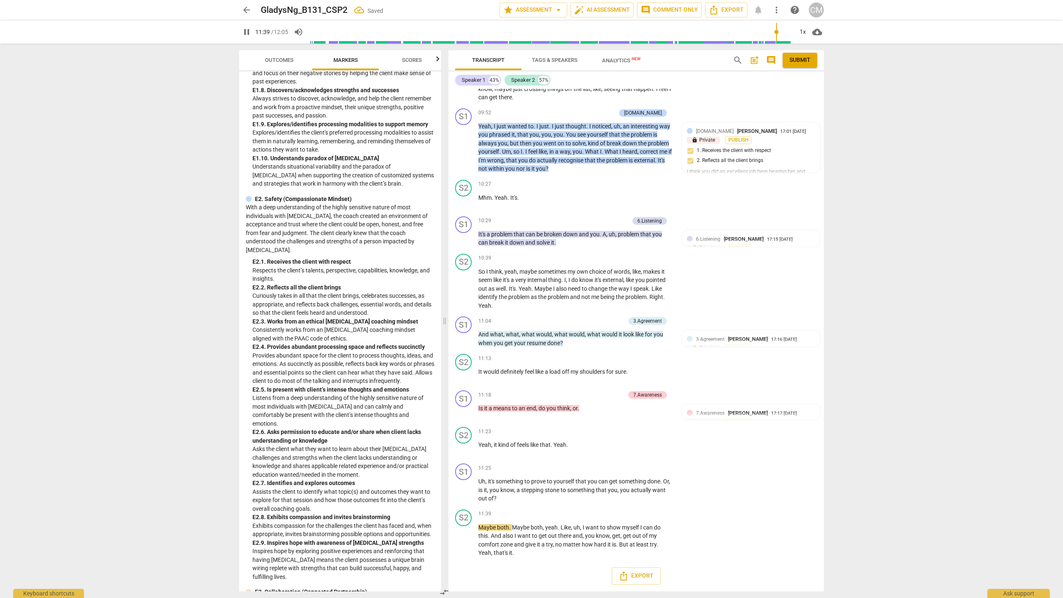
click at [526, 60] on span "Submit" at bounding box center [799, 60] width 21 height 8
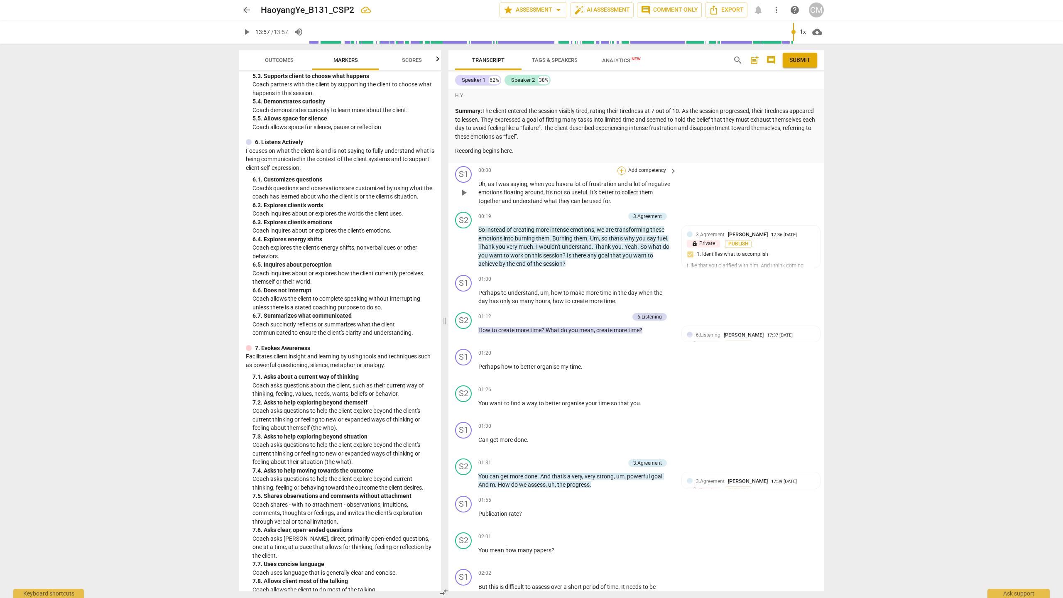
click at [623, 168] on div "+" at bounding box center [621, 170] width 8 height 8
click at [683, 261] on b "Note" at bounding box center [681, 264] width 10 height 10
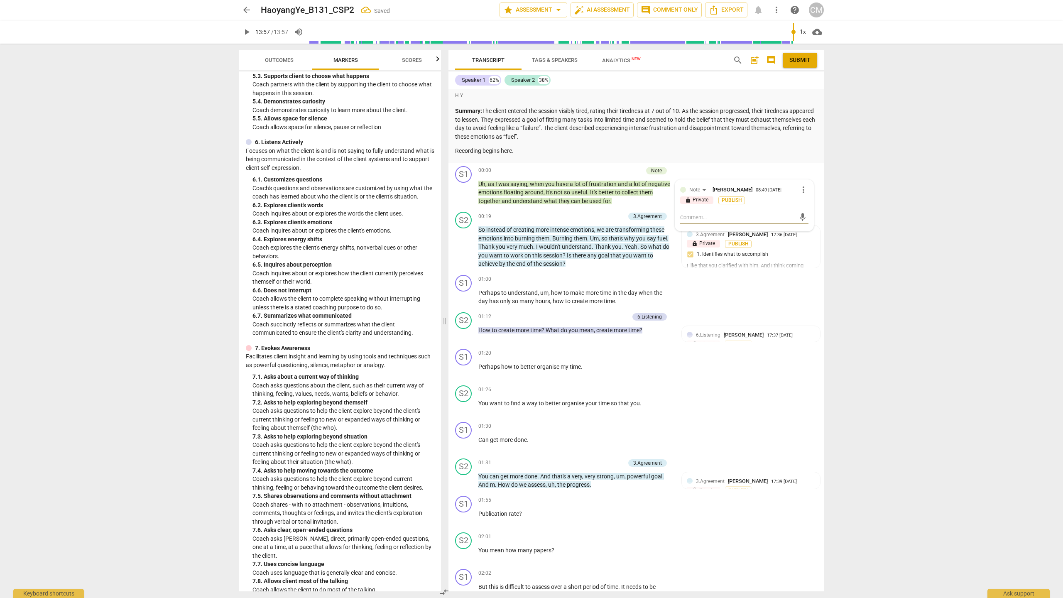
type textarea "Y"
type textarea "Yo"
type textarea "You"
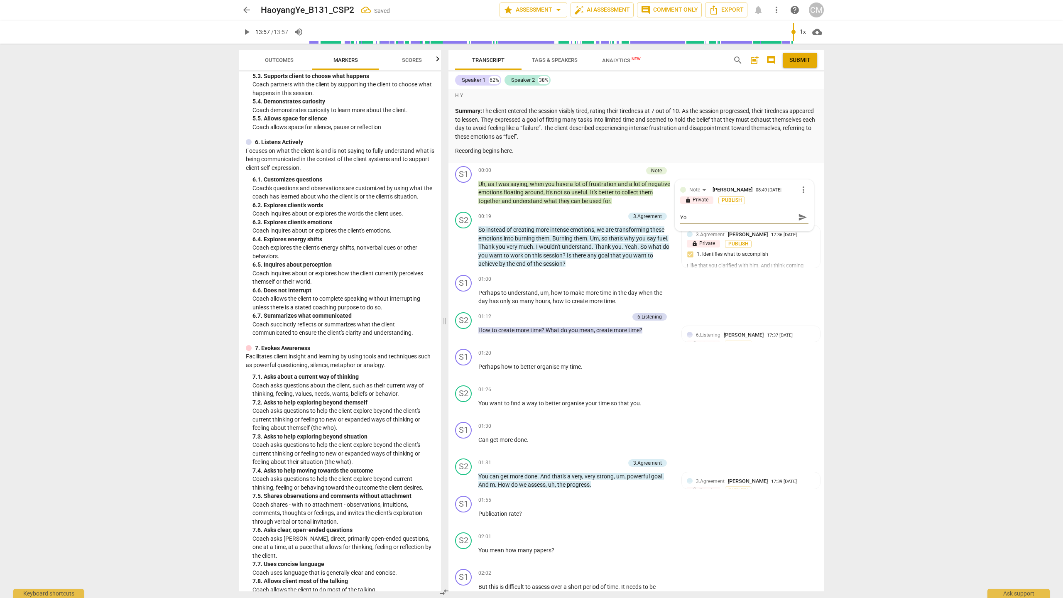
type textarea "You"
type textarea "You w"
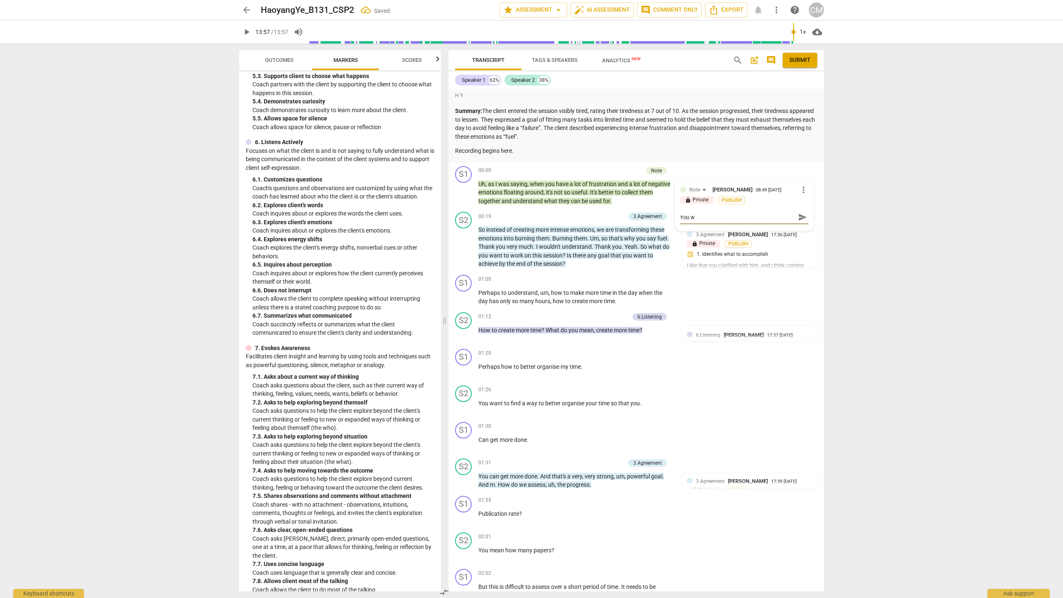
type textarea "You we"
type textarea "You wer"
type textarea "You were"
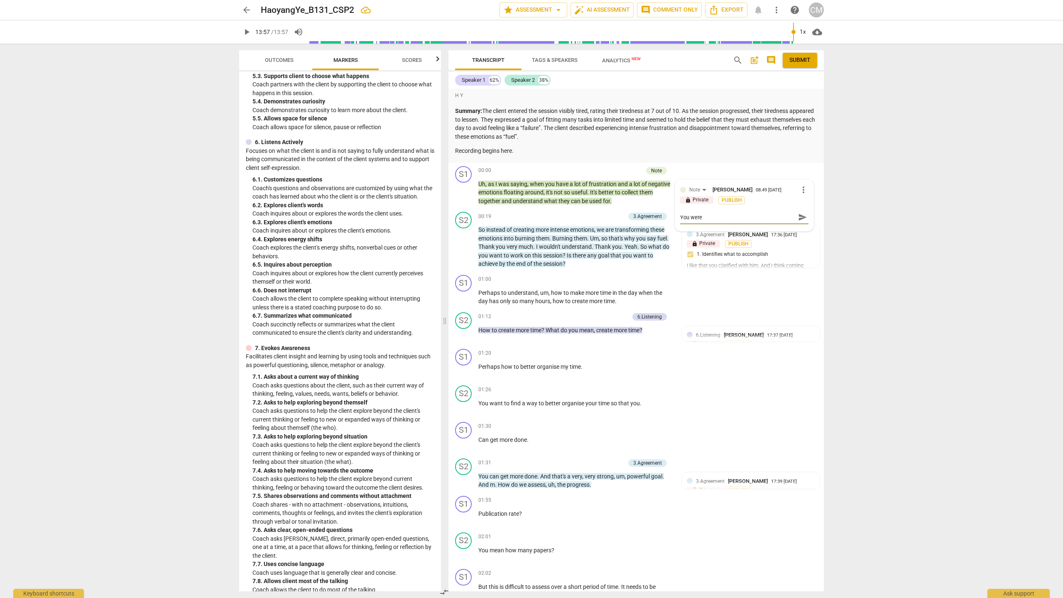
type textarea "You were"
type textarea "You were p"
type textarea "You were pr"
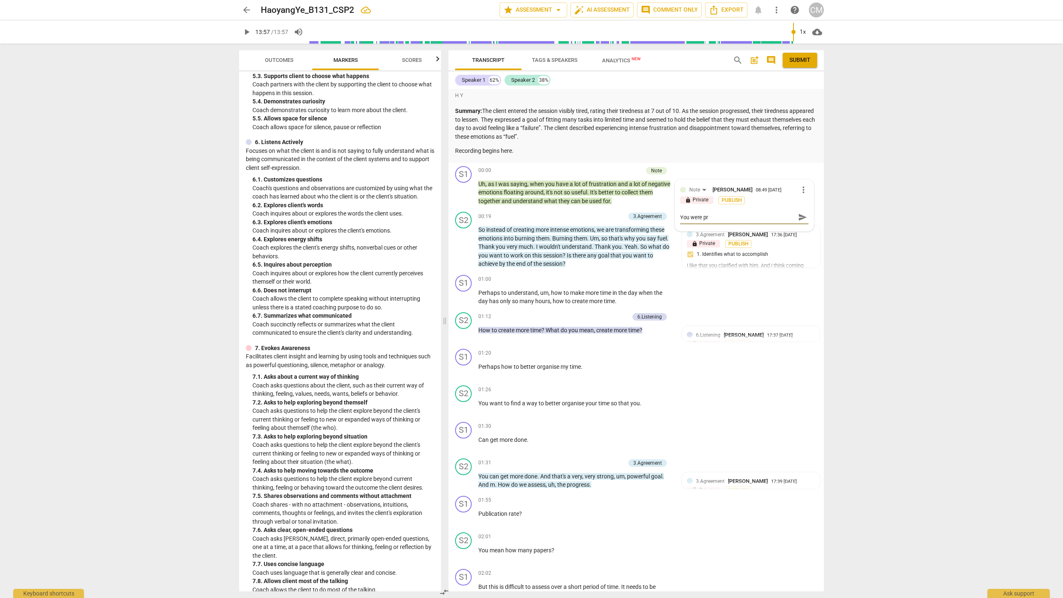
type textarea "You were pre"
type textarea "You were pres"
type textarea "You were prese"
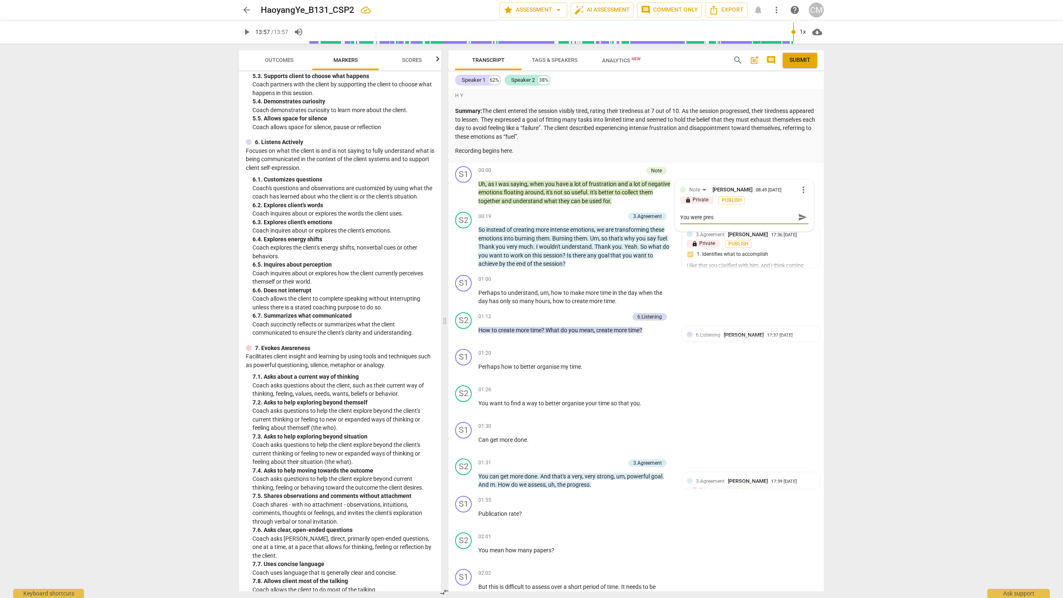
type textarea "You were prese"
type textarea "You were presen"
type textarea "You were present"
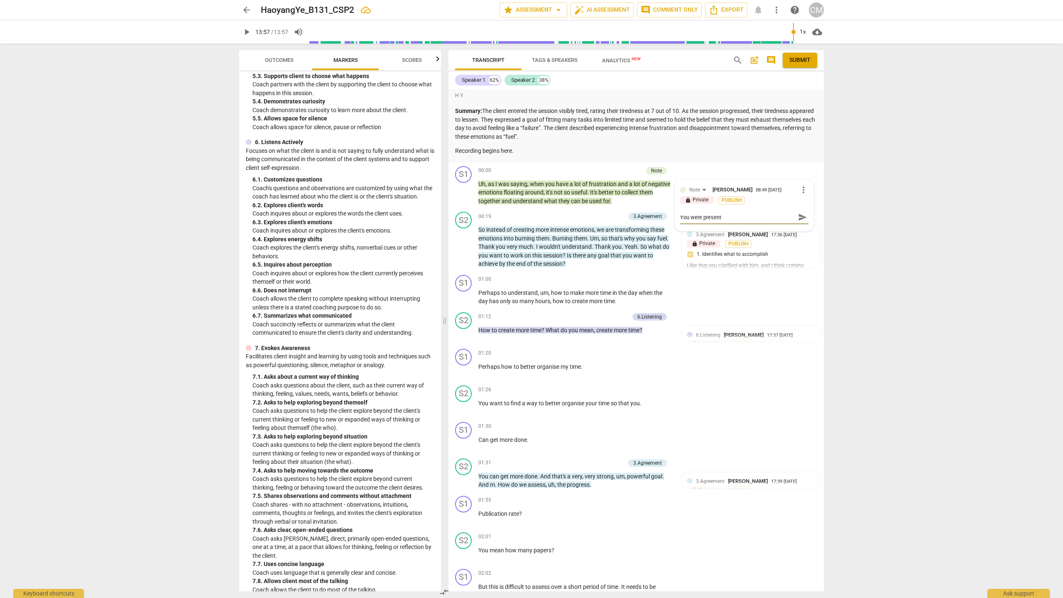
type textarea "You were present"
type textarea "You were present a"
type textarea "You were present an"
type textarea "You were present and"
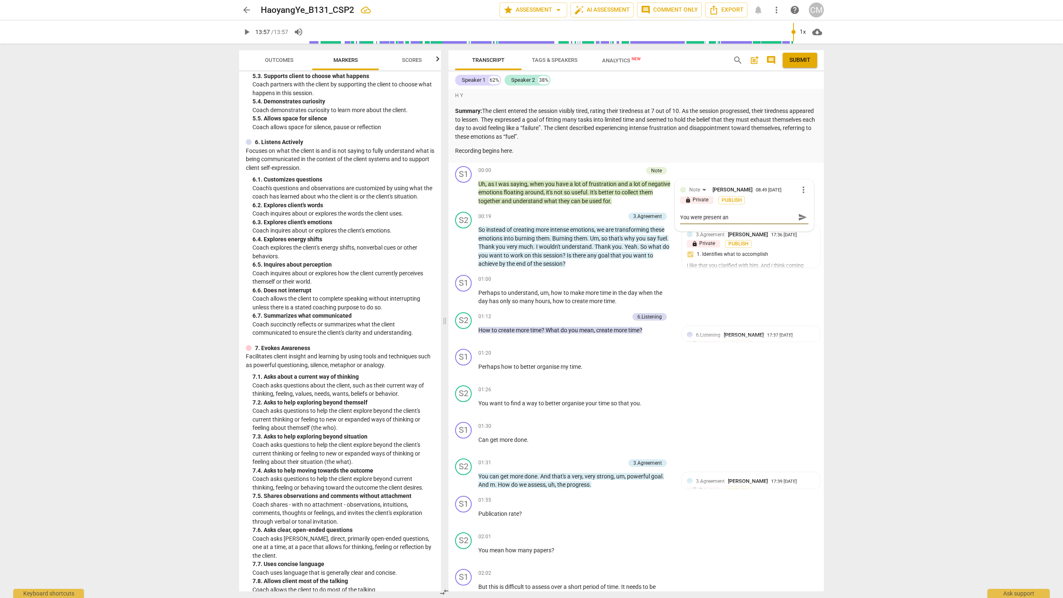
type textarea "You were present and"
type textarea "You were present and a"
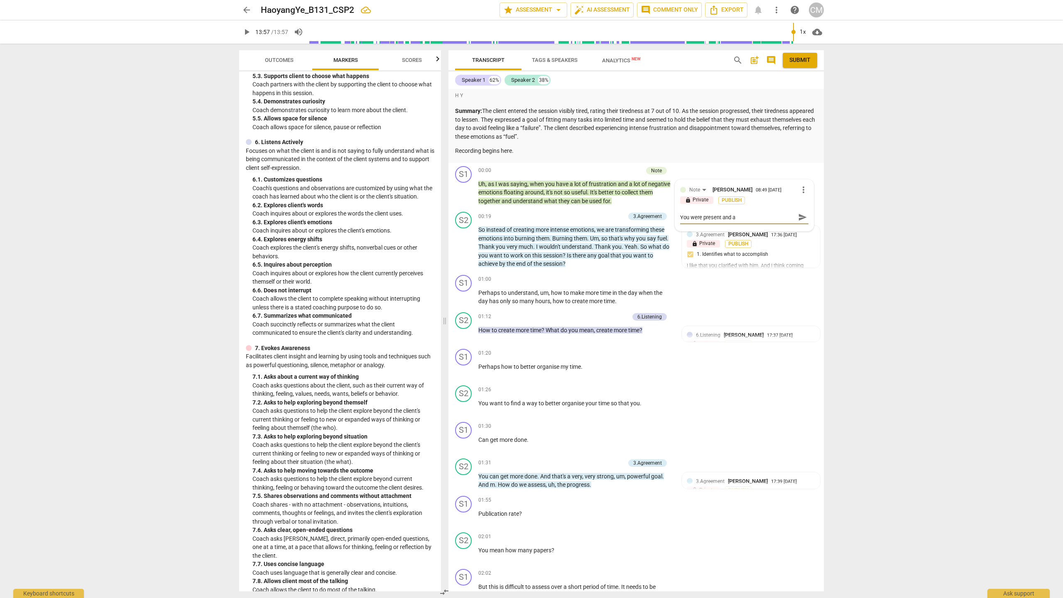
type textarea "You were present and al"
type textarea "You were present and alw"
type textarea "You were present and alwa"
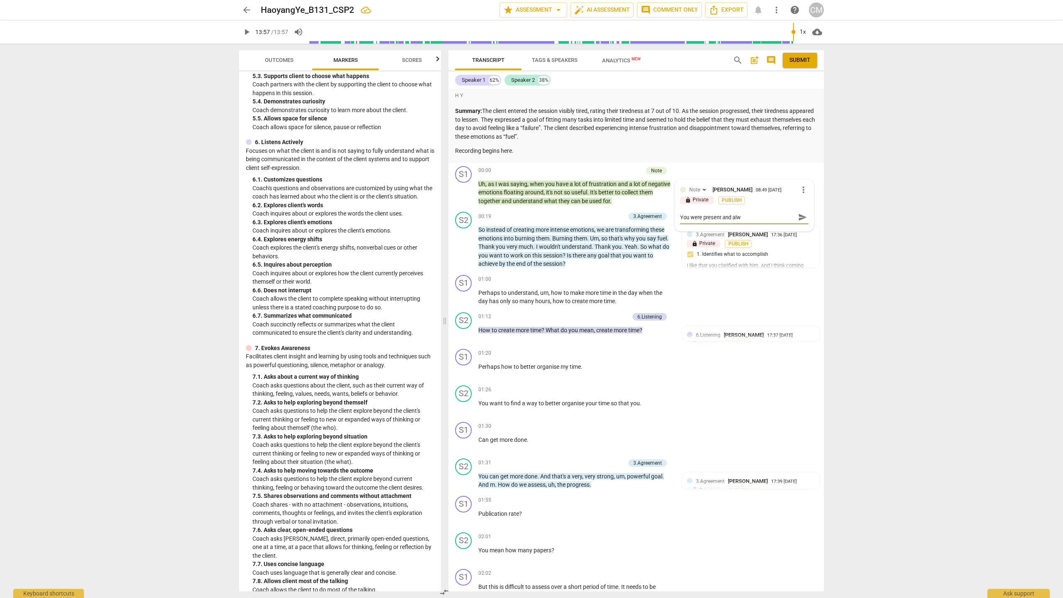
type textarea "You were present and alwa"
type textarea "You were present and alway"
type textarea "You were present and always"
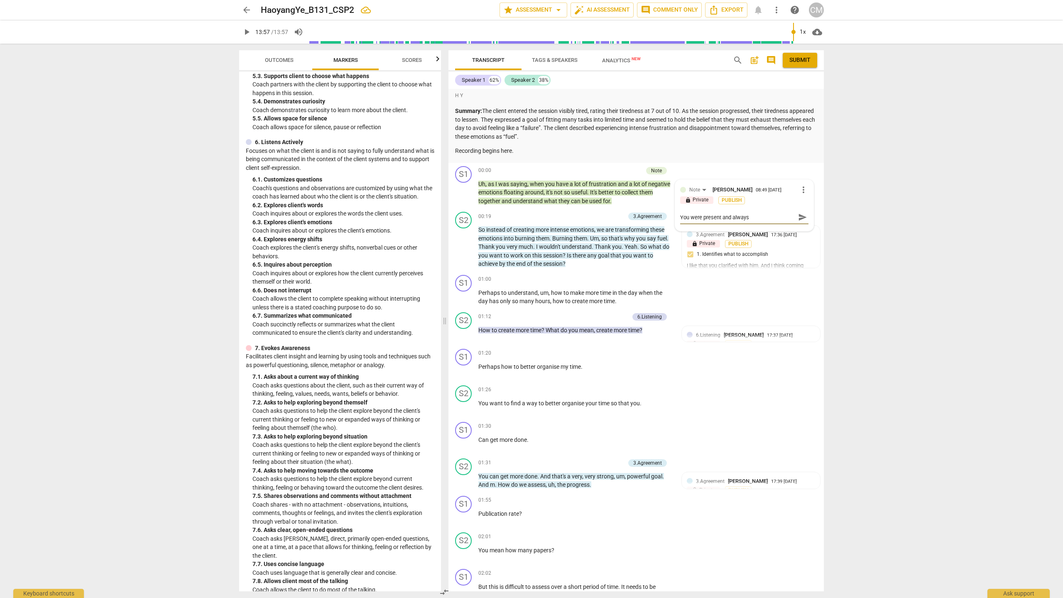
type textarea "You were present and always"
type textarea "You were present and always i"
type textarea "You were present and always in"
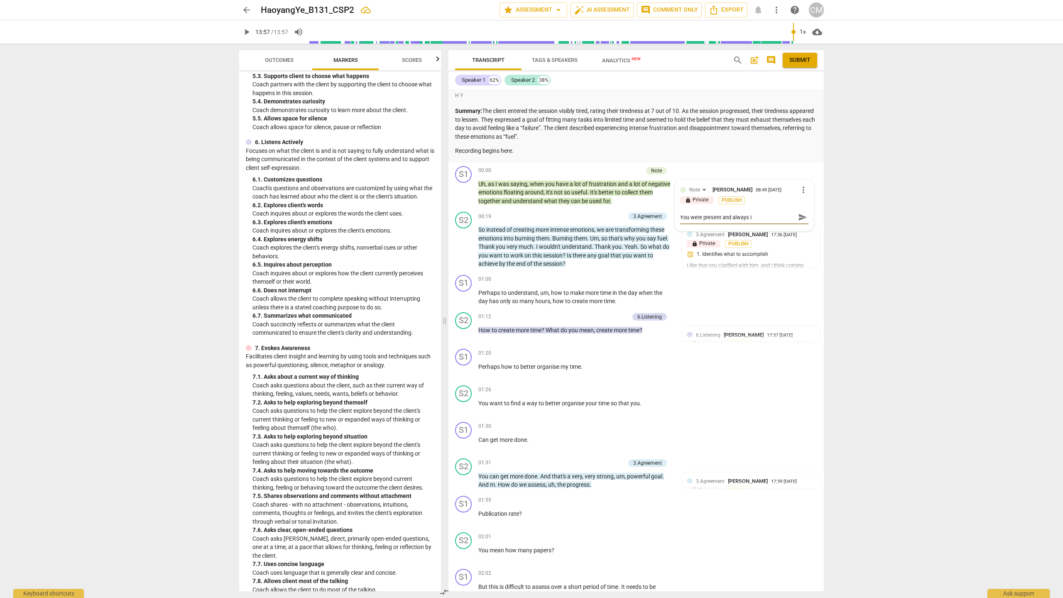
type textarea "You were present and always in"
type textarea "You were present and always in s"
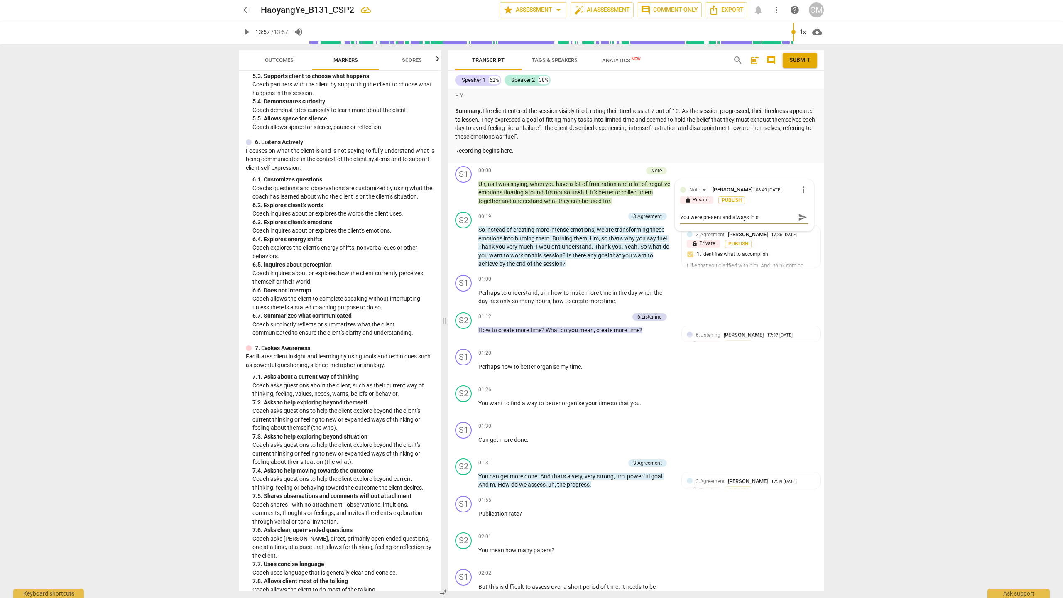
type textarea "You were present and always in sy"
type textarea "You were present and always in syn"
type textarea "You were present and always in sync"
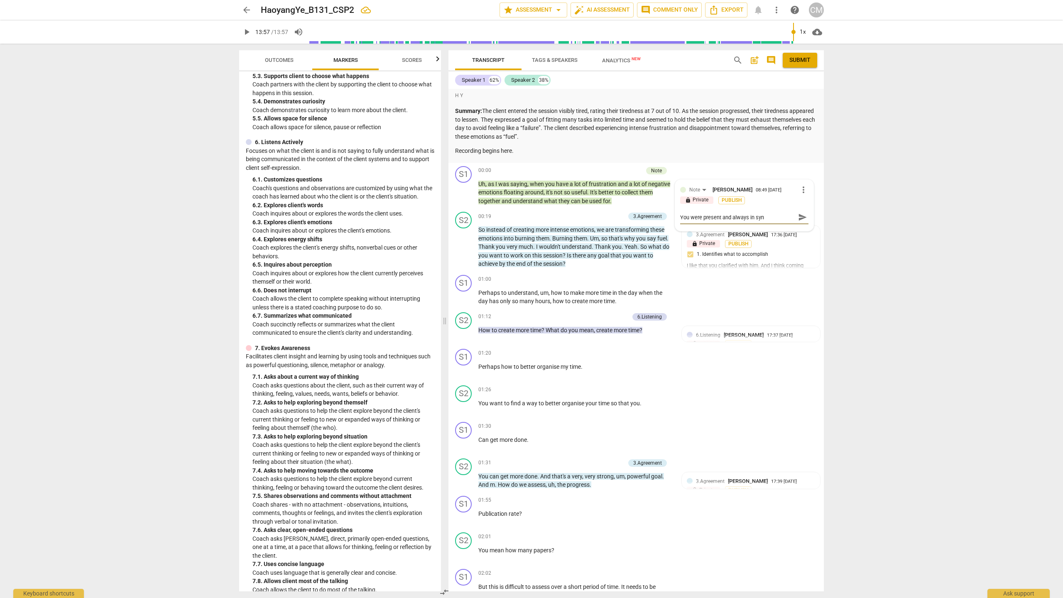
type textarea "You were present and always in sync"
type textarea "You were present and always in sync w"
type textarea "You were present and always in sync wi"
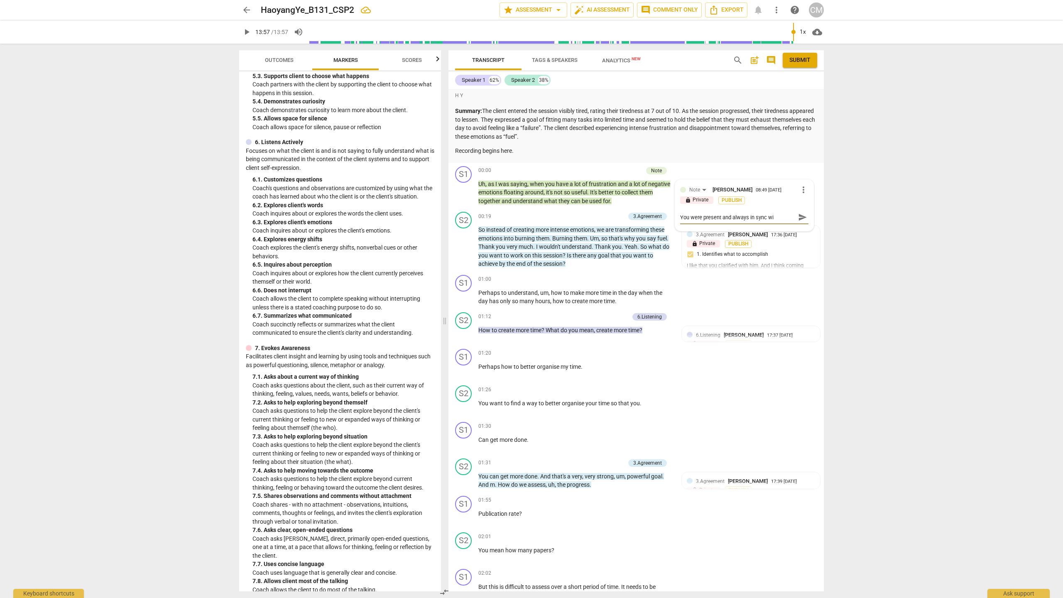
type textarea "You were present and always in sync wit"
type textarea "You were present and always in sync with"
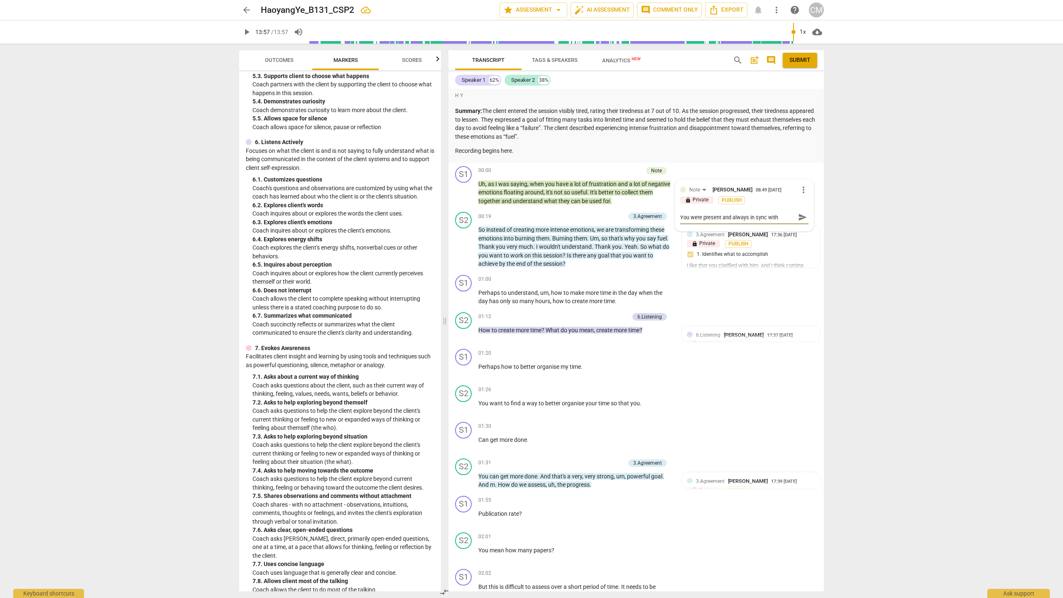
type textarea "You were present and always in sync with t"
type textarea "You were present and always in sync with th"
type textarea "You were present and always in sync with the"
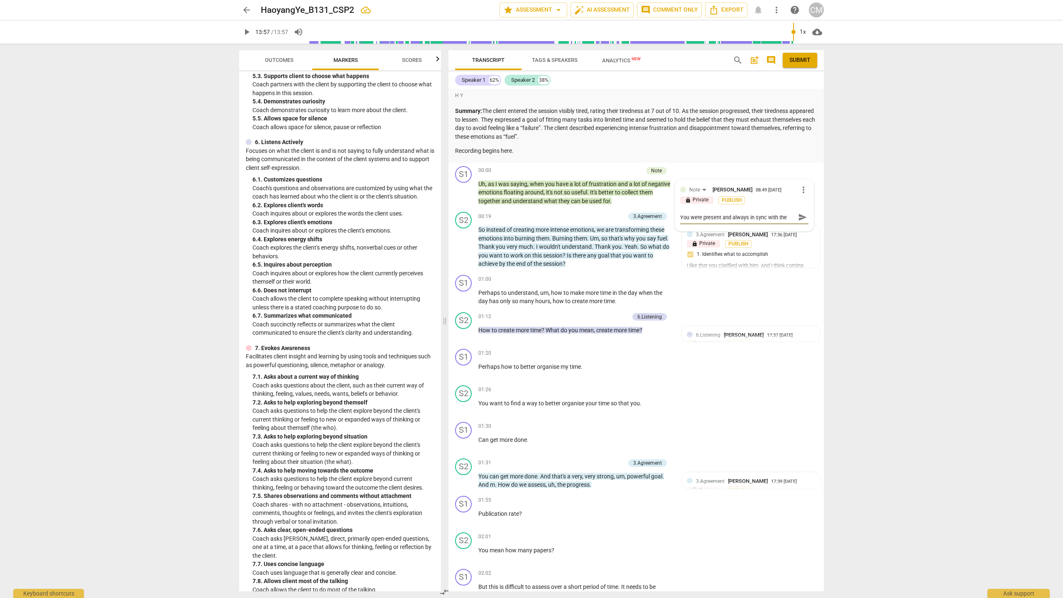
type textarea "You were present and always in sync with the"
type textarea "You were present and always in sync with the c"
type textarea "You were present and always in sync with the cl"
type textarea "You were present and always in sync with the cli"
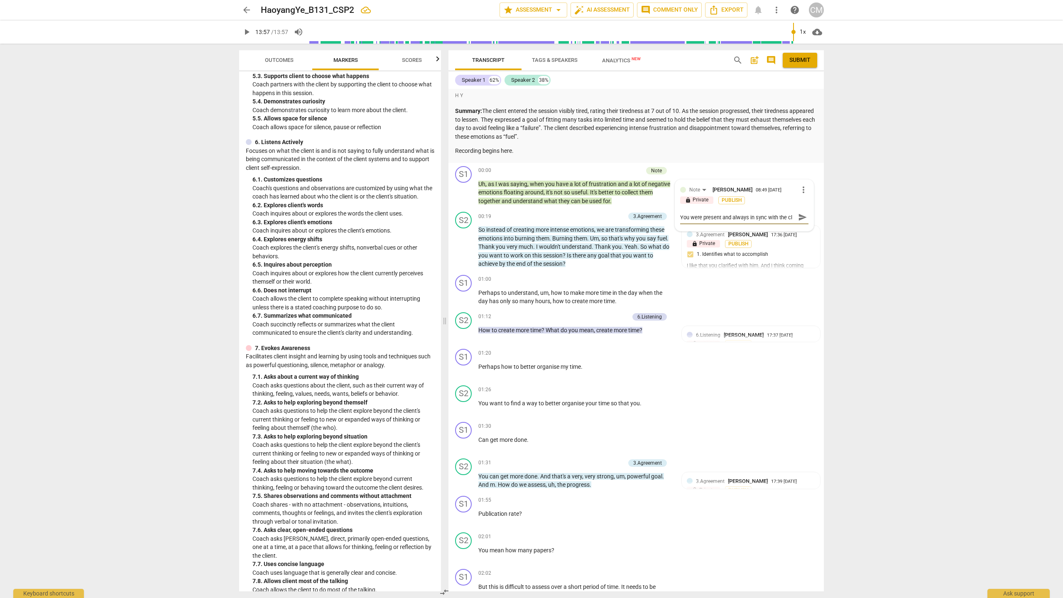
type textarea "You were present and always in sync with the cli"
type textarea "You were present and always in sync with the clie"
type textarea "You were present and always in sync with the clien"
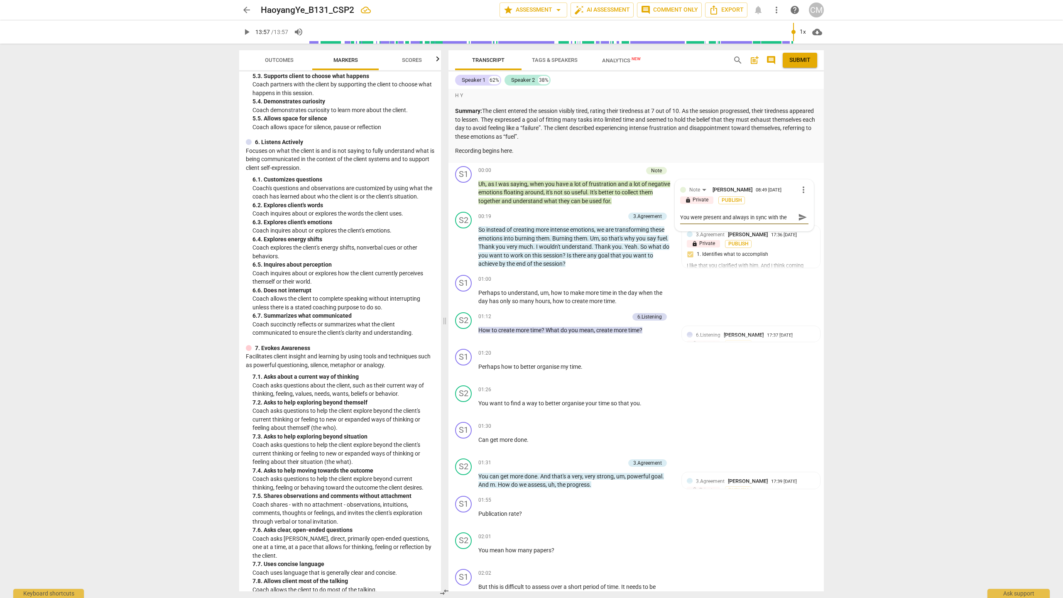
scroll to position [7, 0]
type textarea "You were present and always in sync with the client"
type textarea "You were present and always in sync with the client."
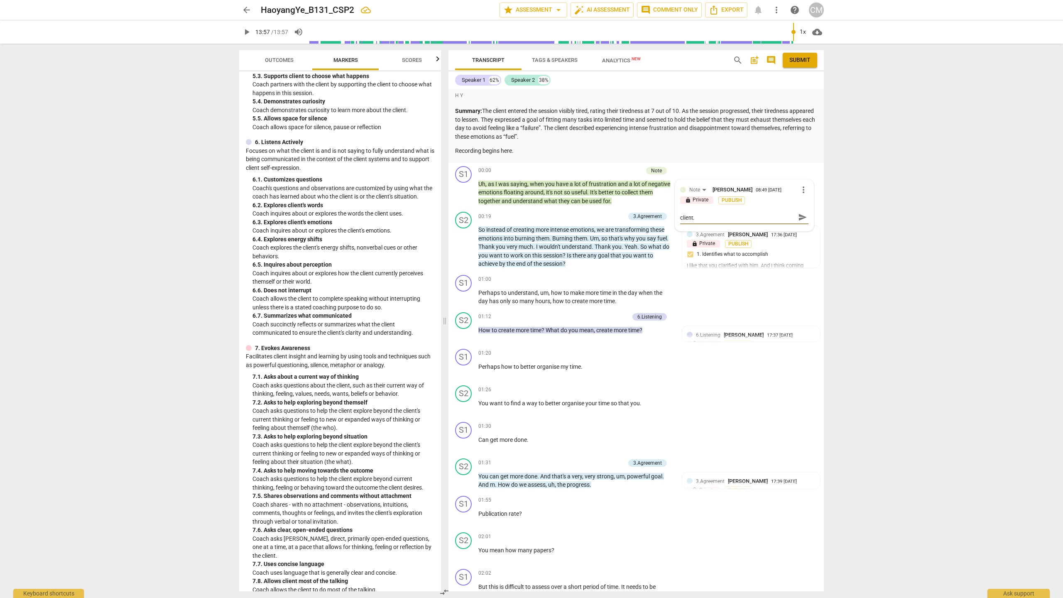
type textarea "You were present and always in sync with the client."
type textarea "You were present and always in sync with the client. Y"
type textarea "You were present and always in sync with the client. Yo"
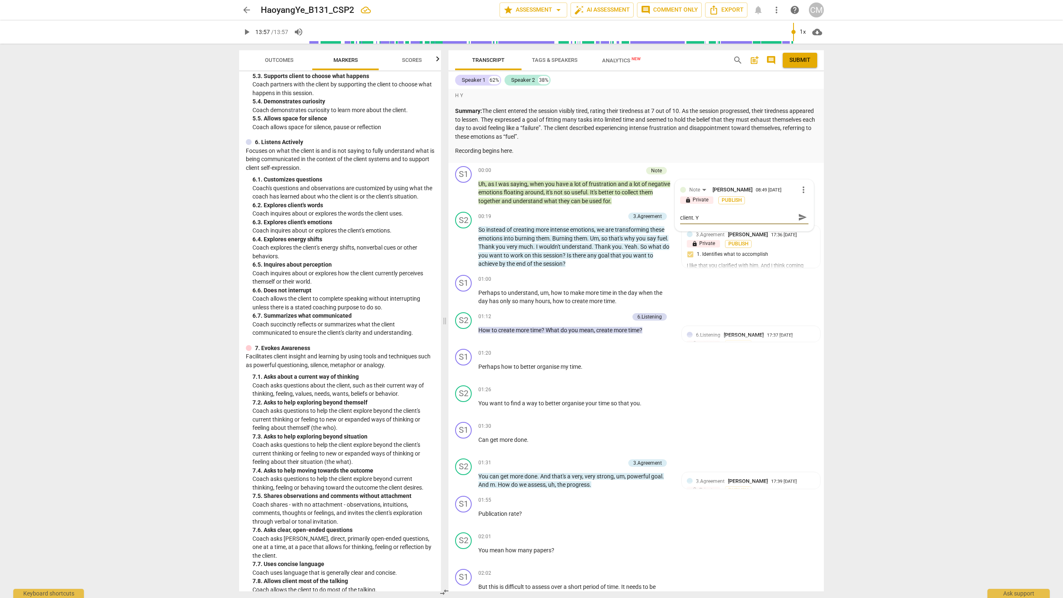
type textarea "You were present and always in sync with the client. Yo"
type textarea "You were present and always in sync with the client. You"
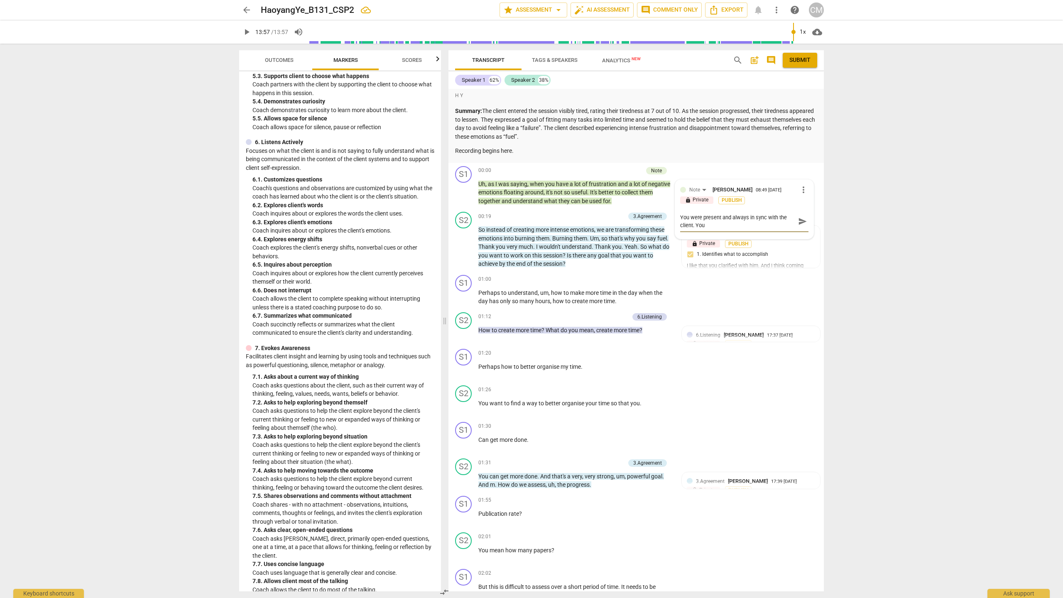
type textarea "You were present and always in sync with the client. You"
type textarea "You were present and always in sync with the client. You r"
type textarea "You were present and always in sync with the client. You re"
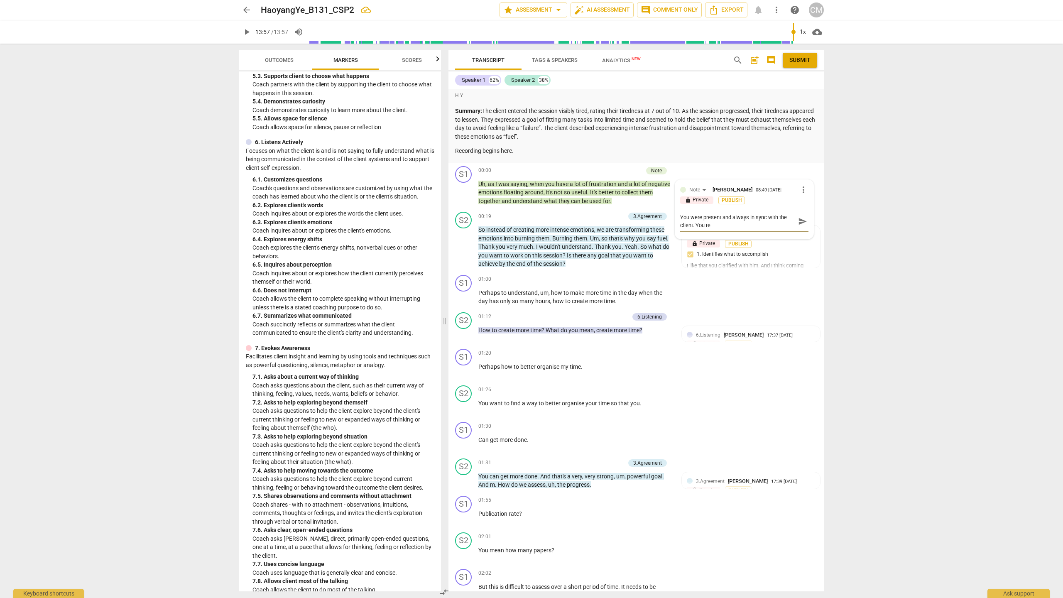
type textarea "You were present and always in sync with the client. You rec"
type textarea "You were present and always in sync with the client. You rece"
type textarea "You were present and always in sync with the client. You recei"
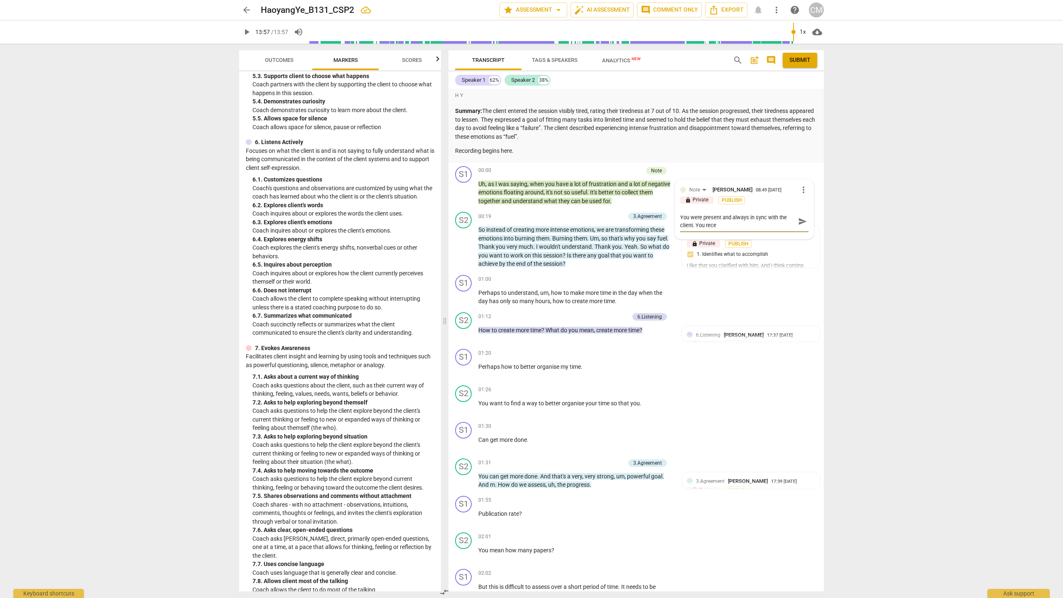
type textarea "You were present and always in sync with the client. You recei"
type textarea "You were present and always in sync with the client. You receiv"
type textarea "You were present and always in sync with the client. You receive"
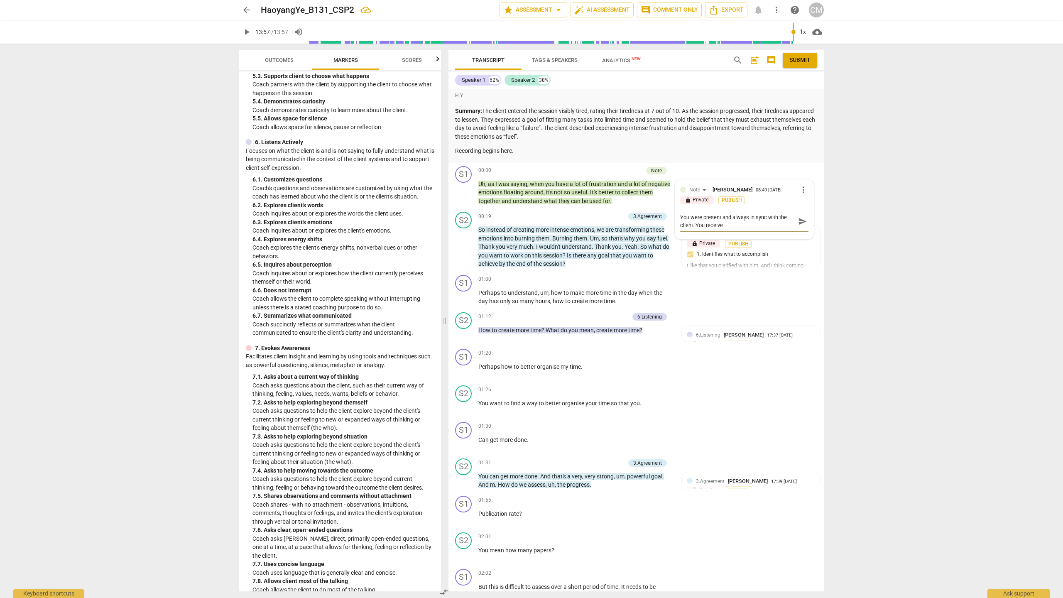
type textarea "You were present and always in sync with the client. You received"
type textarea "You were present and always in sync with the client. You received h"
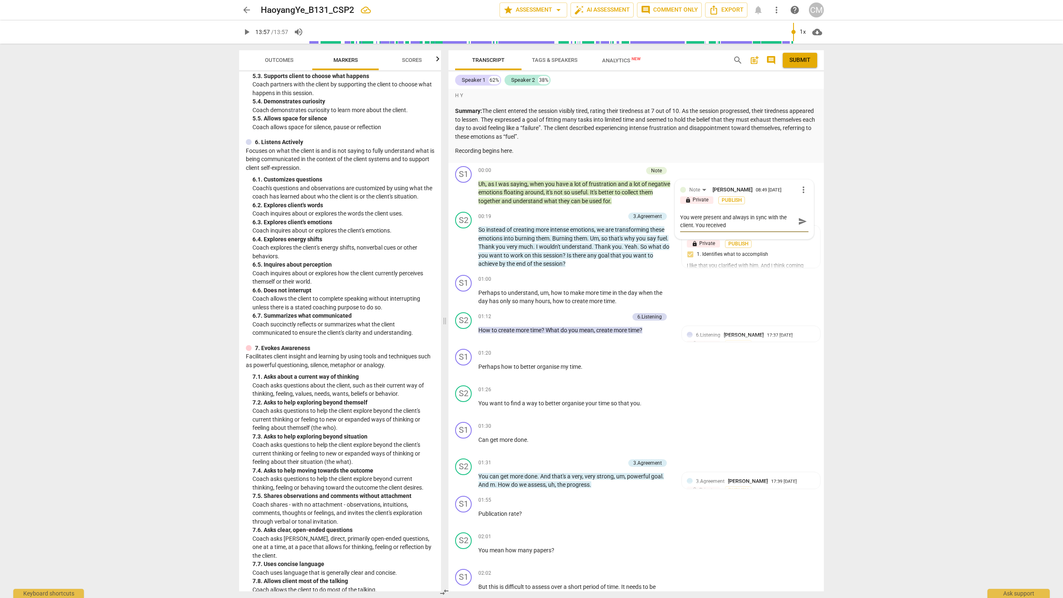
type textarea "You were present and always in sync with the client. You received h"
type textarea "You were present and always in sync with the client. You received hi"
type textarea "You were present and always in sync with the client. You received him"
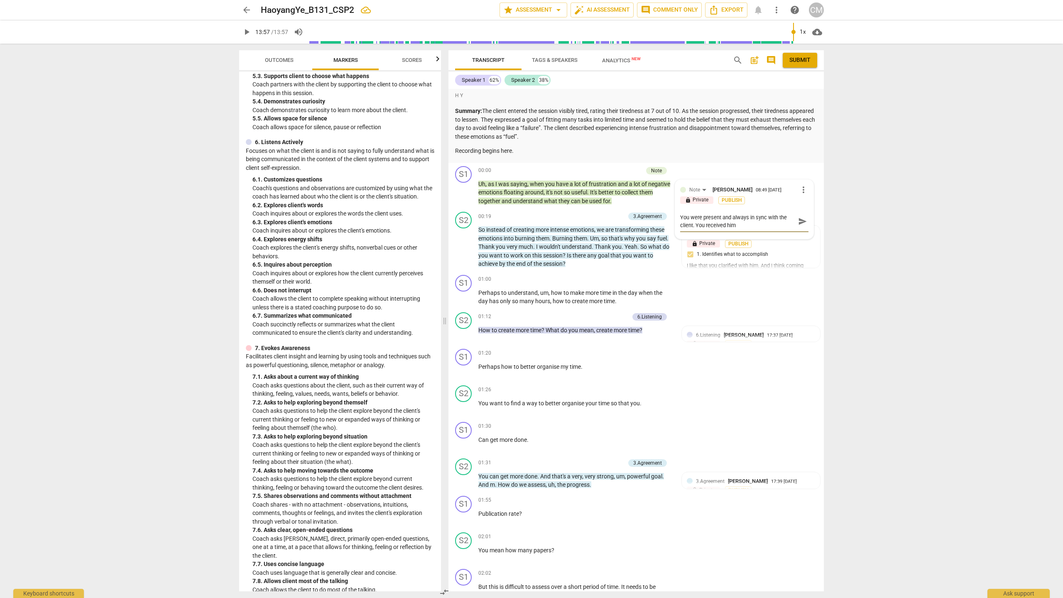
type textarea "You were present and always in sync with the client. You received him"
type textarea "You were present and always in sync with the client. You received him w"
type textarea "You were present and always in sync with the client. You received him wi"
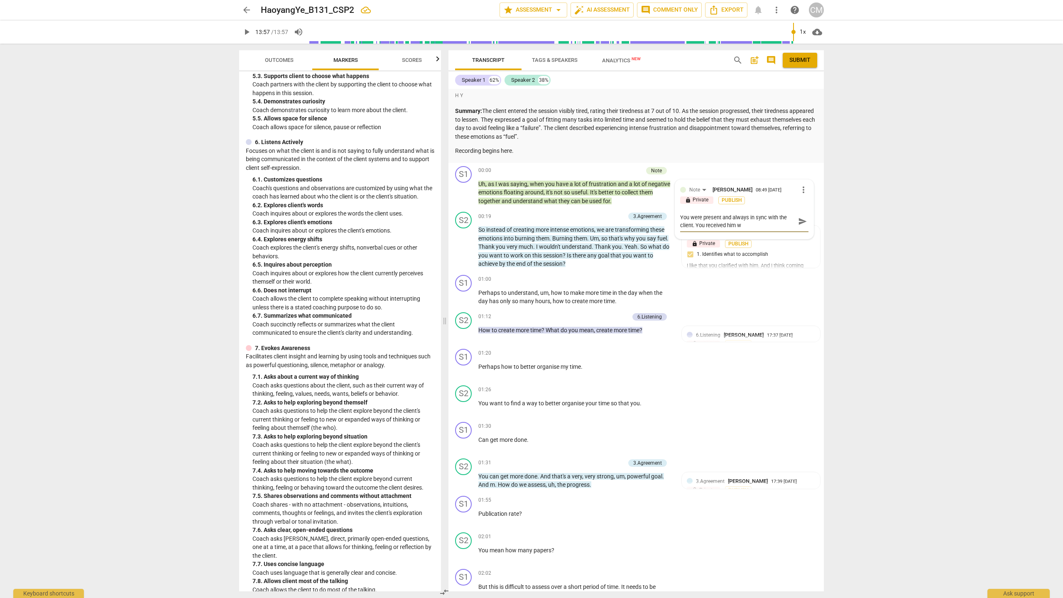
type textarea "You were present and always in sync with the client. You received him wi"
type textarea "You were present and always in sync with the client. You received him wit"
type textarea "You were present and always in sync with the client. You received him with"
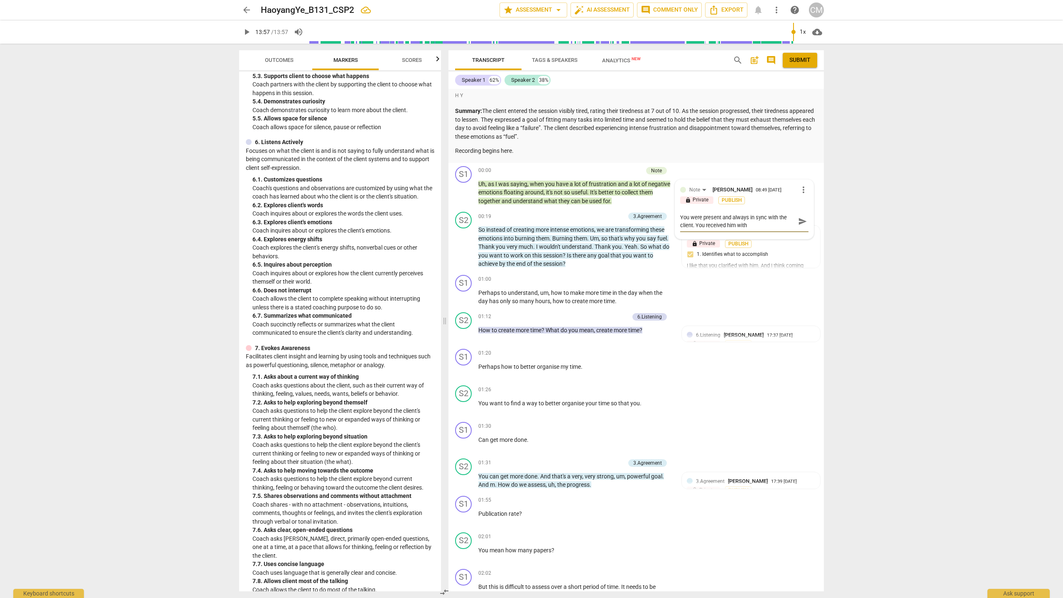
type textarea "You were present and always in sync with the client. You received him witho"
type textarea "You were present and always in sync with the client. You received him withot"
type textarea "You were present and always in sync with the client. You received him withotu"
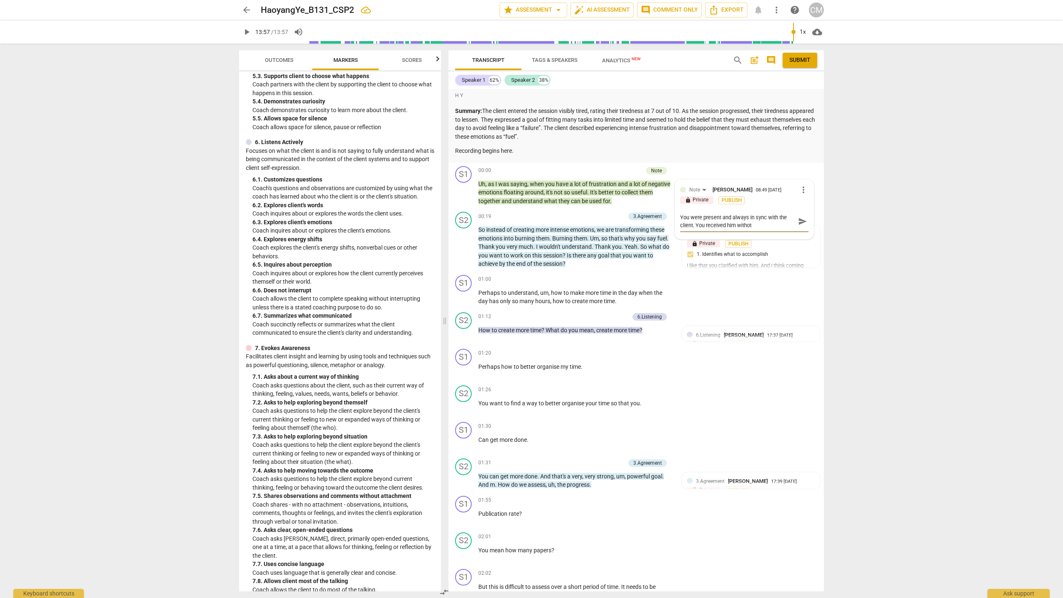
type textarea "You were present and always in sync with the client. You received him withotu"
type textarea "You were present and always in sync with the client. You received him withotu d"
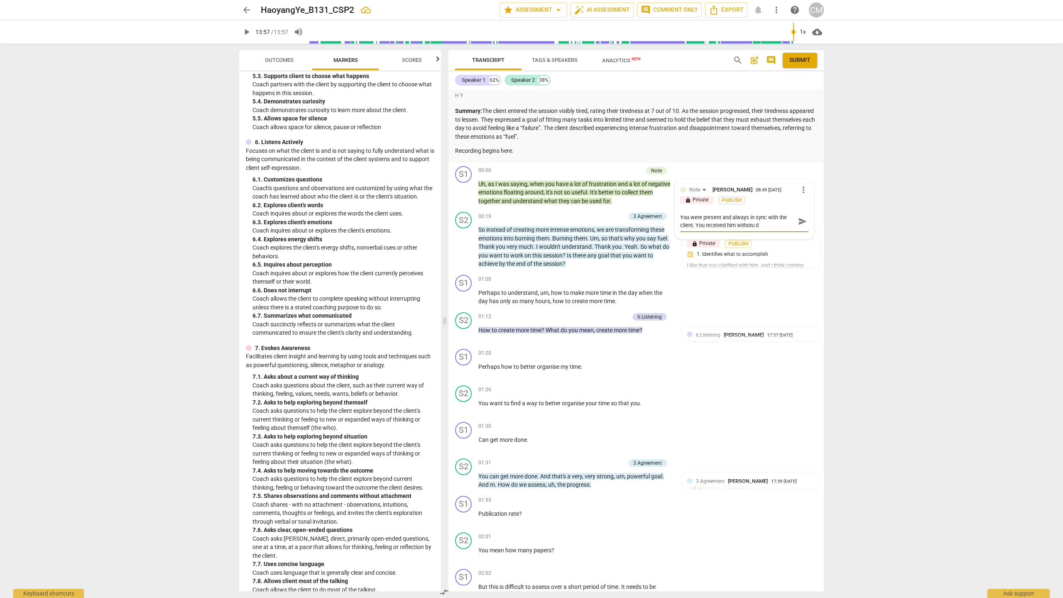
type textarea "You were present and always in sync with the client. You received him withotu"
type textarea "You were present and always in sync with the client. You received him withot"
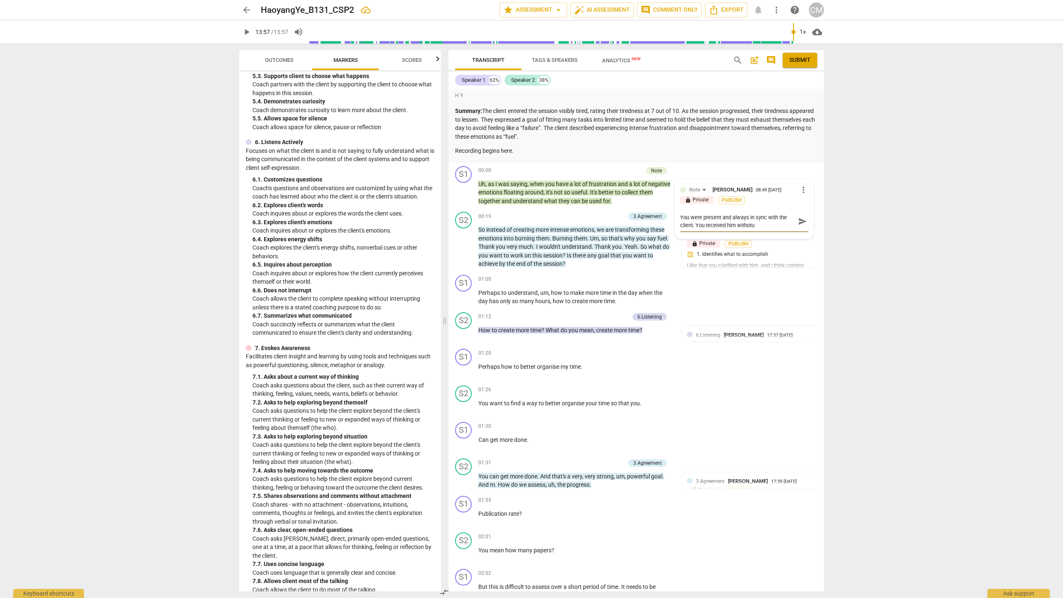
type textarea "You were present and always in sync with the client. You received him withot"
type textarea "You were present and always in sync with the client. You received him witho"
type textarea "You were present and always in sync with the client. You received him withou"
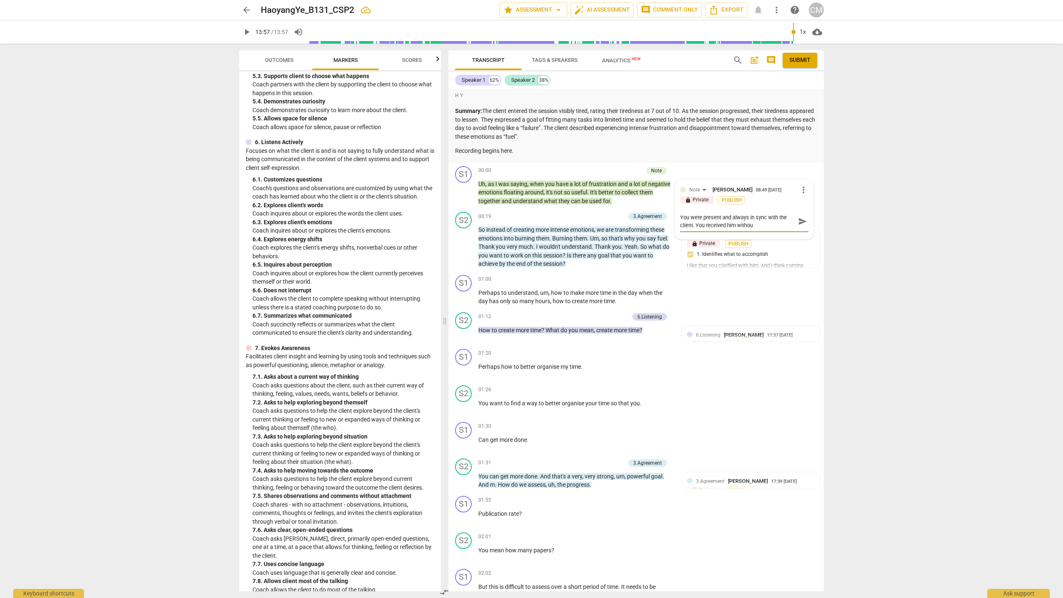
type textarea "You were present and always in sync with the client. You received him without"
type textarea "You were present and always in sync with the client. You received him without j"
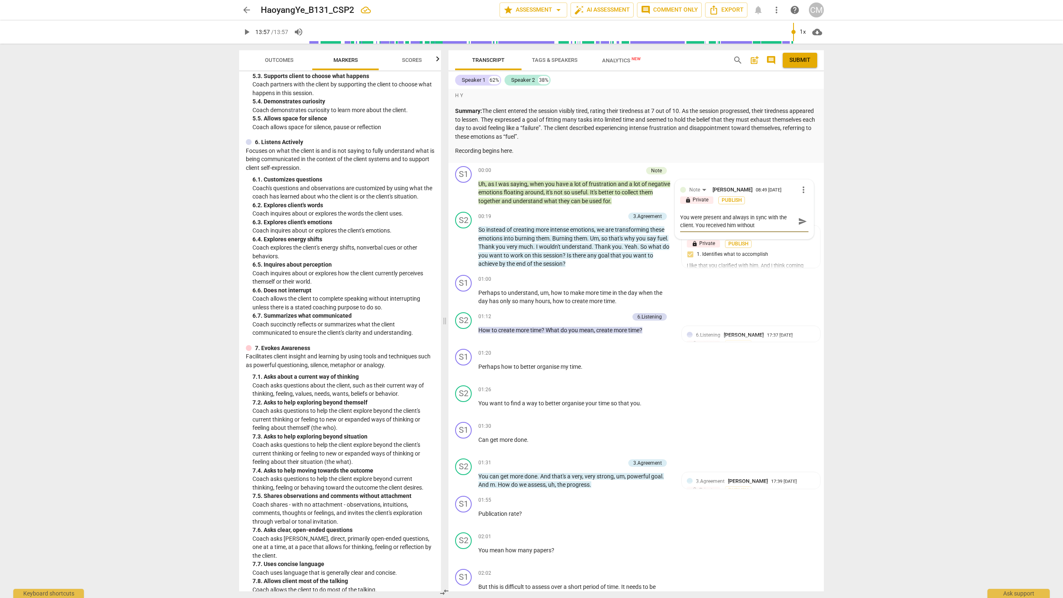
type textarea "You were present and always in sync with the client. You received him without j"
type textarea "You were present and always in sync with the client. You received him without ju"
type textarea "You were present and always in sync with the client. You received him without j…"
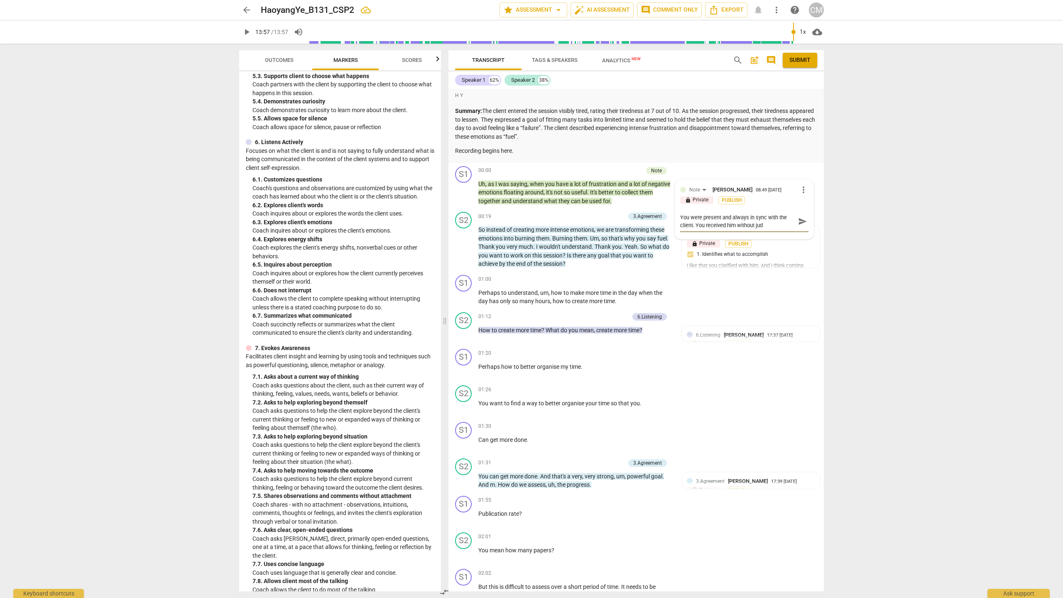
type textarea "You were present and always in sync with the client. You received him without j…"
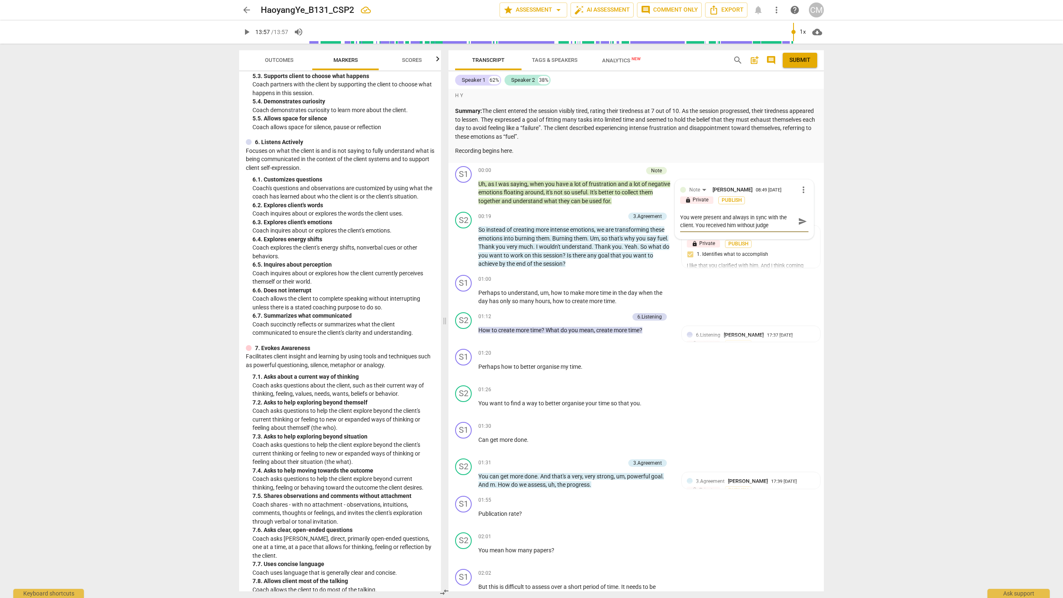
type textarea "You were present and always in sync with the client. You received him without j…"
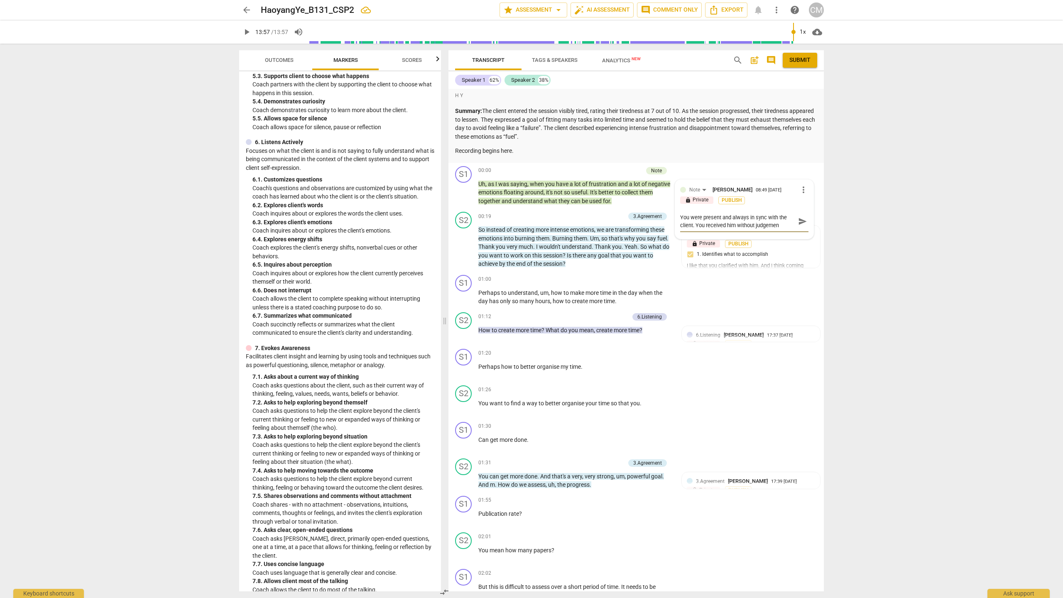
type textarea "You were present and always in sync with the client. You received him without j…"
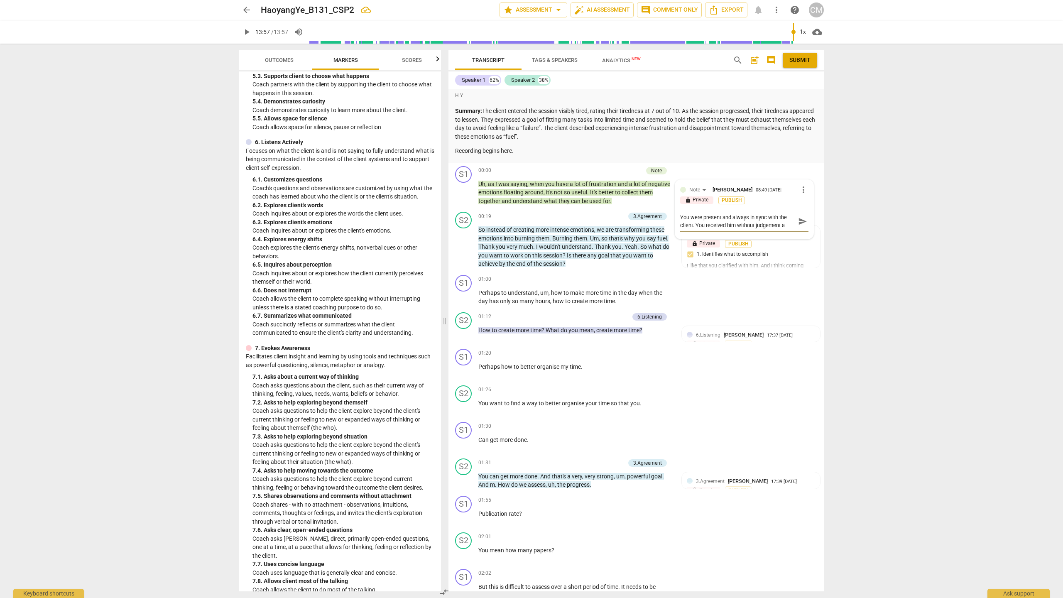
type textarea "You were present and always in sync with the client. You received him without j…"
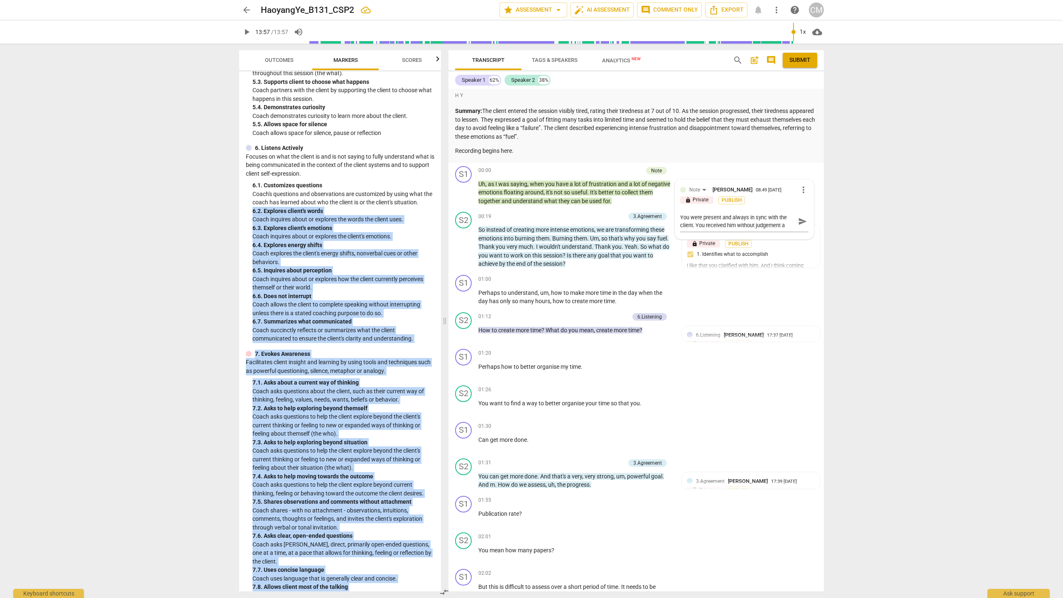
drag, startPoint x: 437, startPoint y: 194, endPoint x: 450, endPoint y: 79, distance: 115.7
click at [450, 78] on div "Outcomes Markers Scores ADDCA Combined Markers lock 1. Demonstrates Ethical Pra…" at bounding box center [531, 321] width 598 height 554
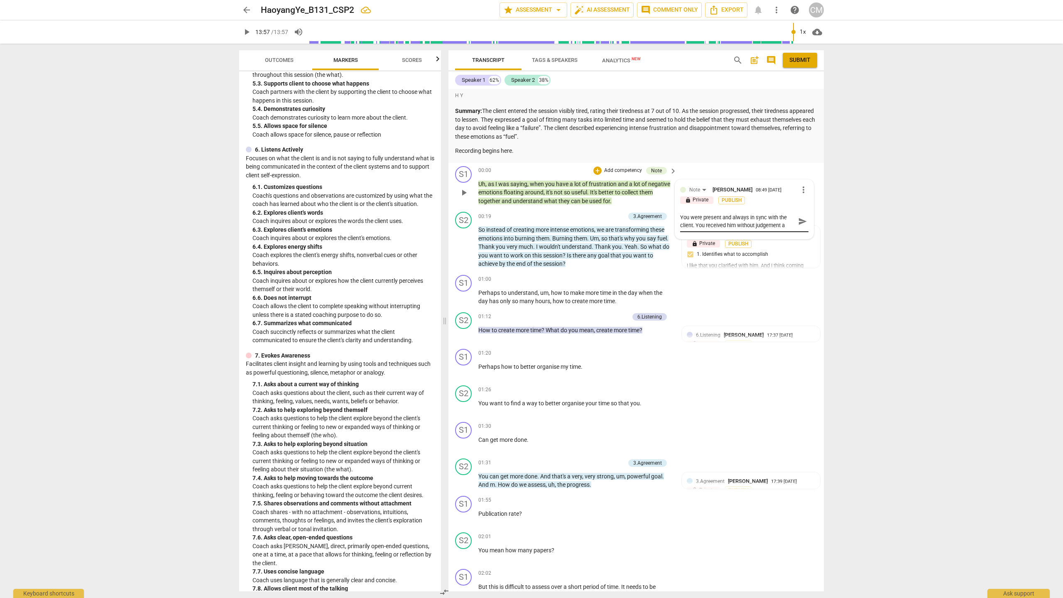
click at [785, 223] on textarea "You were present and always in sync with the client. You received him without j…" at bounding box center [737, 221] width 115 height 16
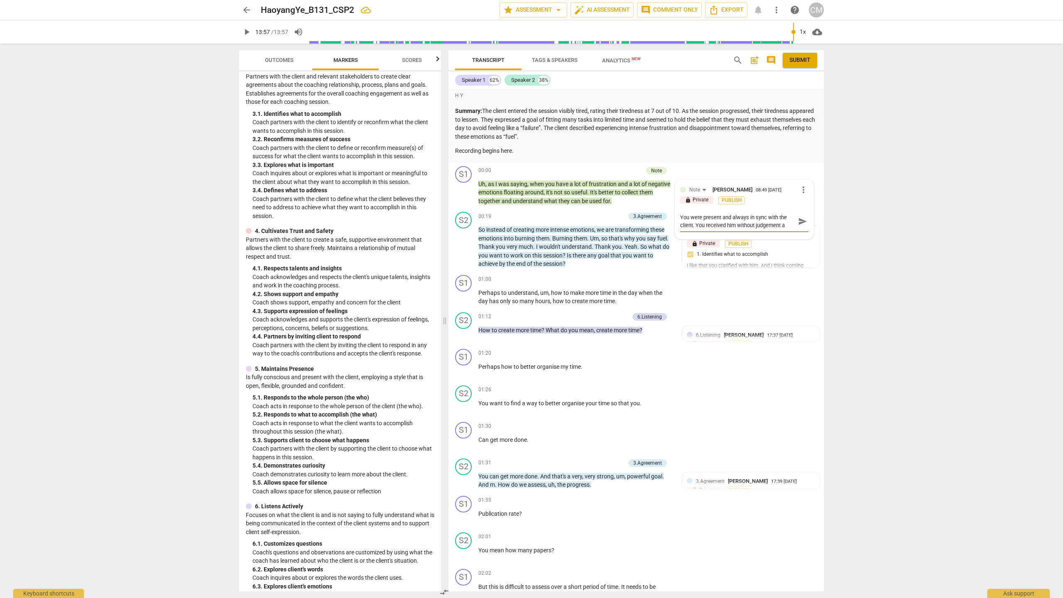
scroll to position [54, 0]
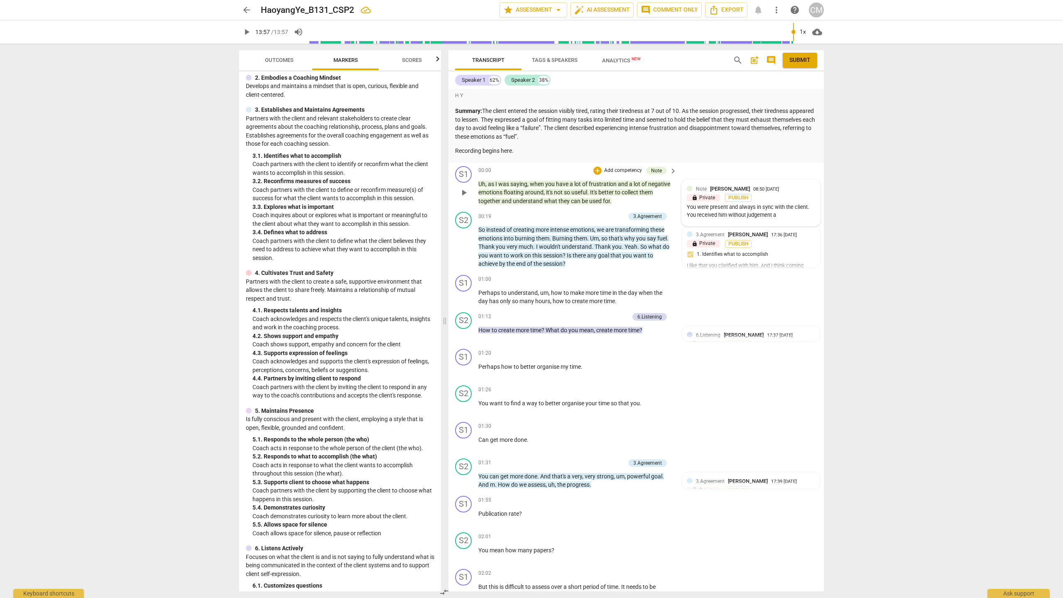
click at [799, 186] on div "Note Caroline Maguire 08:50 08-26-2025" at bounding box center [755, 189] width 119 height 8
click at [801, 187] on span "more_vert" at bounding box center [803, 190] width 10 height 10
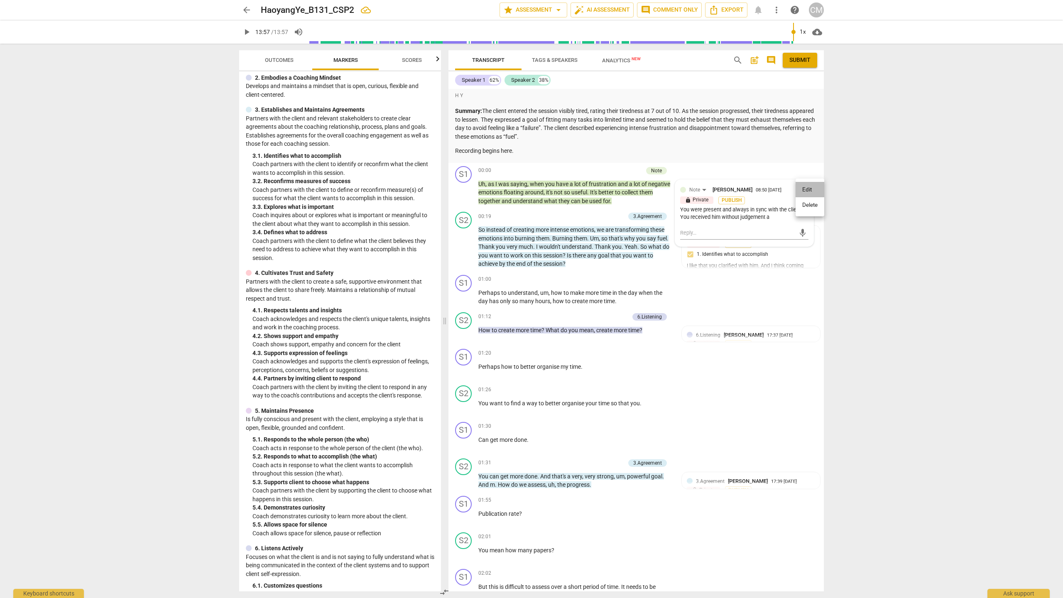
click at [810, 183] on li "Edit" at bounding box center [809, 190] width 29 height 16
click at [777, 224] on textarea "You were present and always in sync with the client. You received him without j…" at bounding box center [744, 221] width 128 height 16
type textarea "You were present and always in sync with the client. You received him without j…"
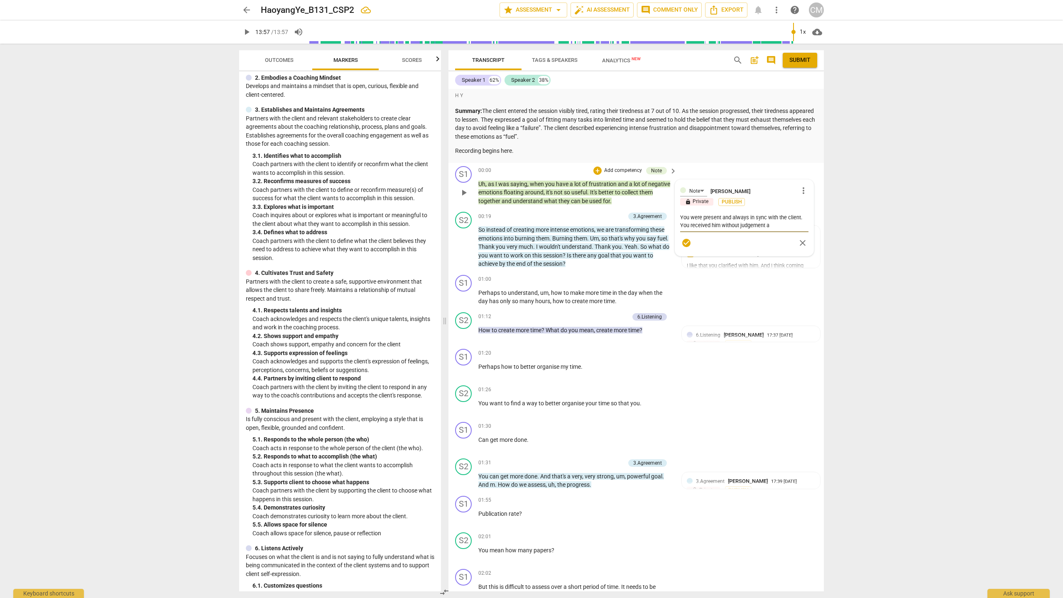
type textarea "You were present and always in sync with the client. You received him without j…"
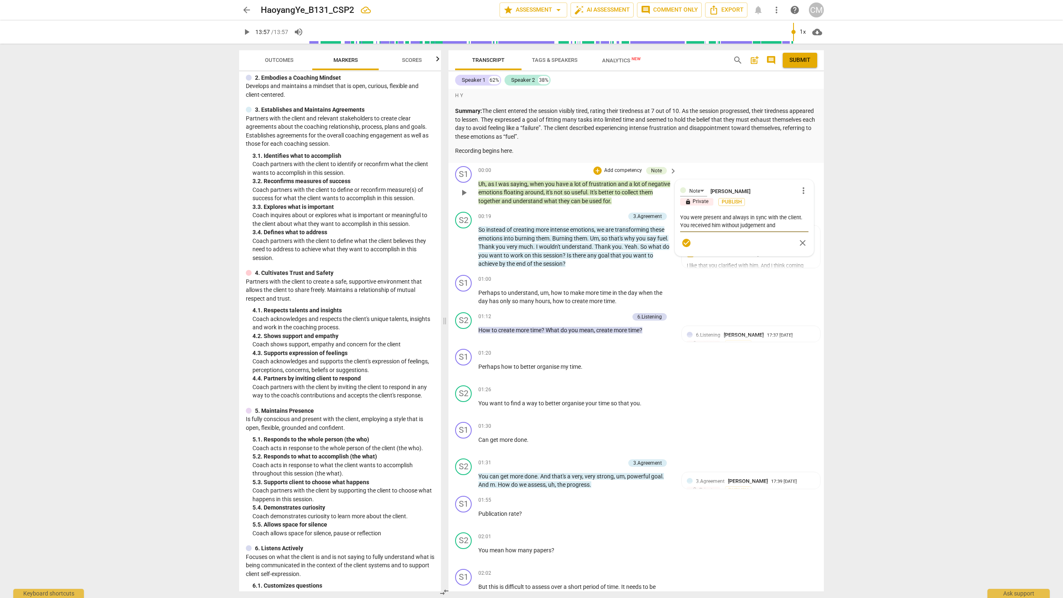
type textarea "You were present and always in sync with the client. You received him without j…"
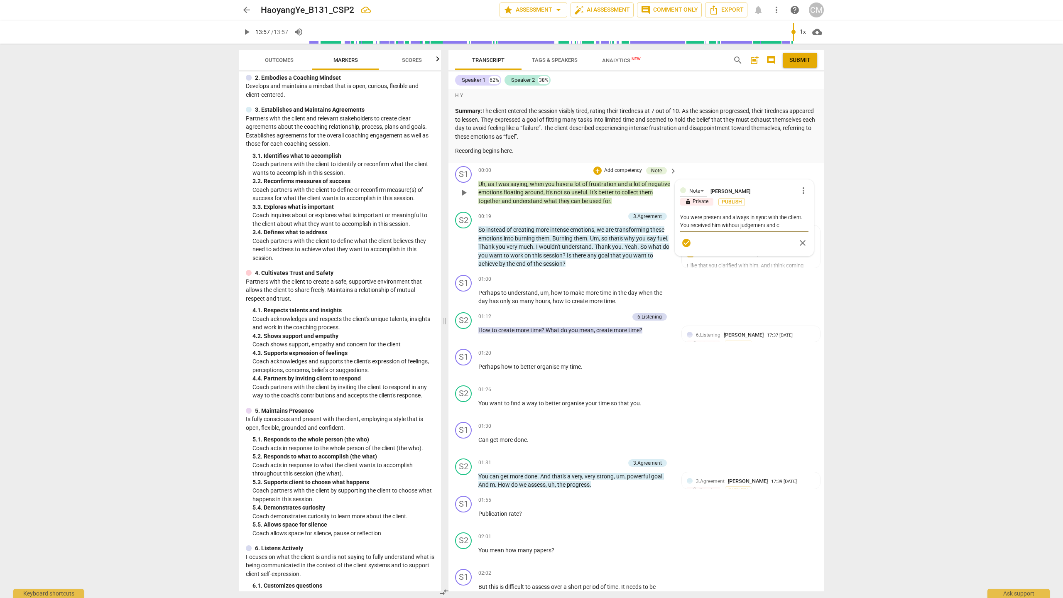
type textarea "You were present and always in sync with the client. You received him without j…"
click at [771, 273] on textarea "You were present and always in sync with the client. You received him without j…" at bounding box center [744, 244] width 128 height 63
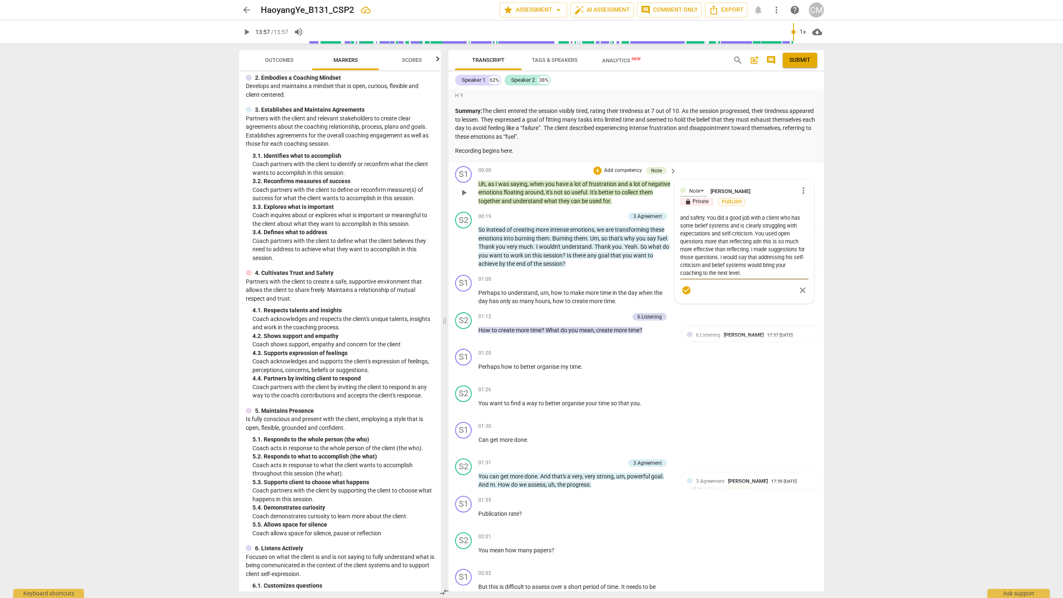
click at [784, 242] on textarea "You were present and always in sync with the client. You received him without j…" at bounding box center [744, 244] width 128 height 63
click at [787, 270] on textarea "You were present and always in sync with the client. You received him without j…" at bounding box center [744, 244] width 128 height 63
click at [759, 265] on textarea at bounding box center [744, 244] width 128 height 63
click at [755, 266] on textarea at bounding box center [744, 244] width 128 height 63
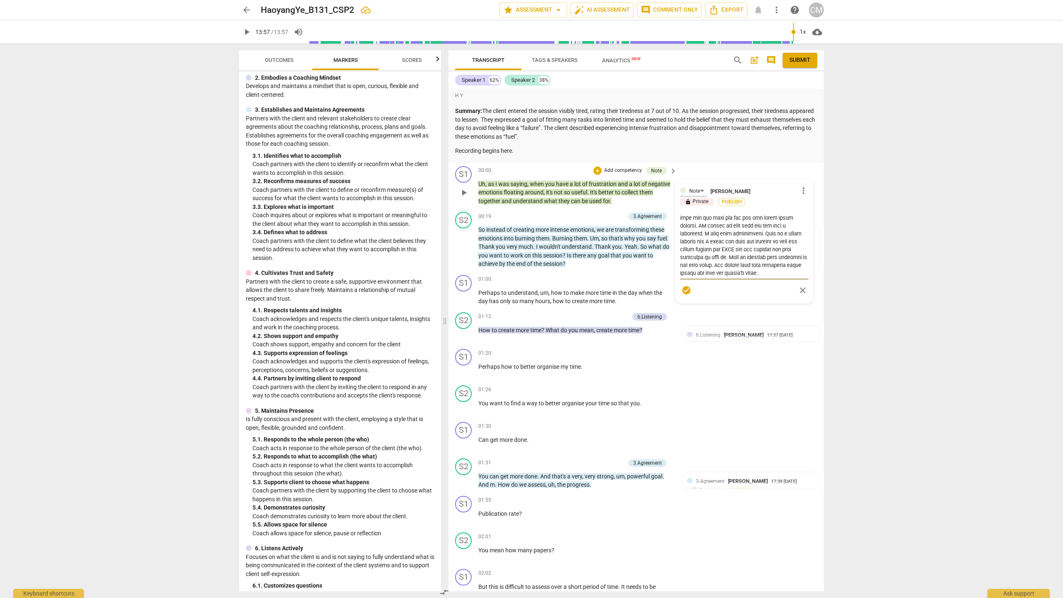
click at [766, 267] on textarea at bounding box center [744, 244] width 128 height 63
click at [794, 273] on textarea at bounding box center [744, 244] width 128 height 63
click at [757, 359] on div "6.Listening Caroline Maguire 17:37 08-25-2025 lock Private Publish 1. Customize…" at bounding box center [751, 360] width 128 height 59
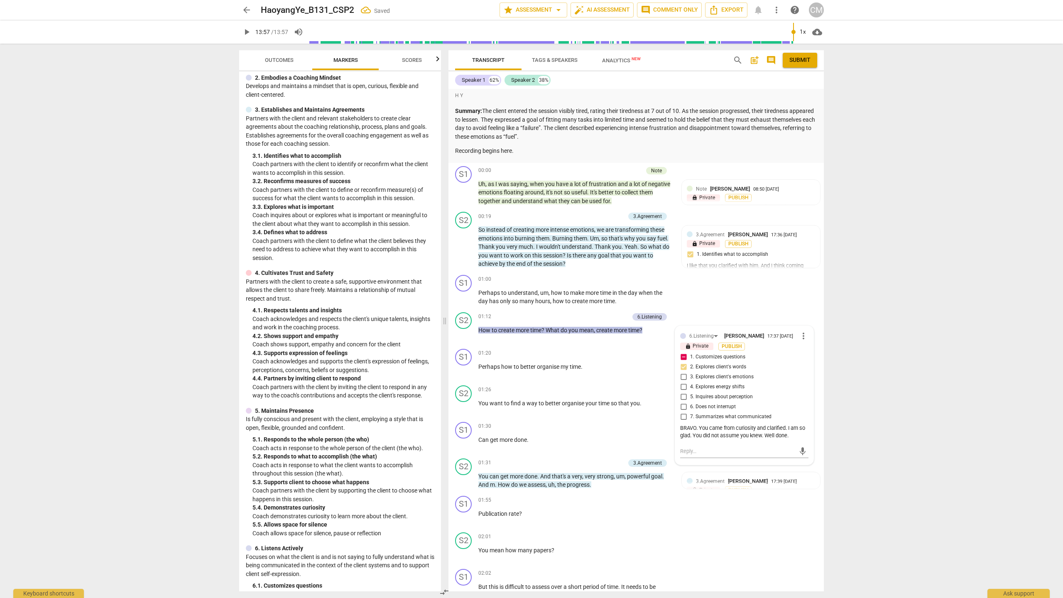
click at [803, 59] on span "Submit" at bounding box center [799, 60] width 21 height 8
